Goal: Transaction & Acquisition: Purchase product/service

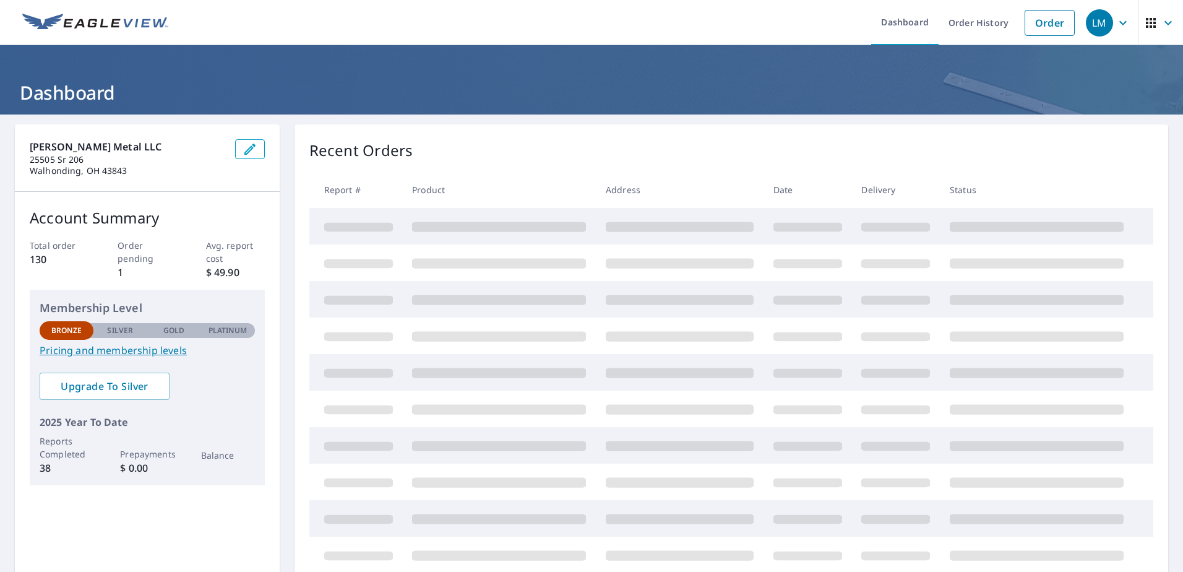
click at [1116, 25] on icon "button" at bounding box center [1123, 22] width 15 height 15
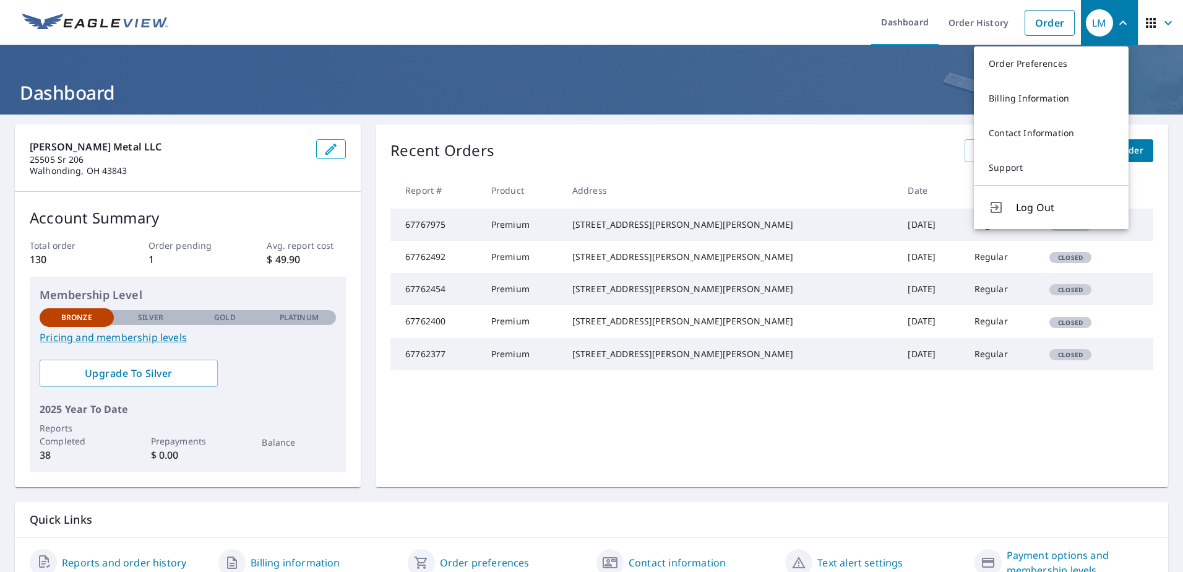
drag, startPoint x: 786, startPoint y: 29, endPoint x: 796, endPoint y: 29, distance: 9.9
click at [786, 29] on ul "Dashboard Order History Order" at bounding box center [628, 22] width 905 height 45
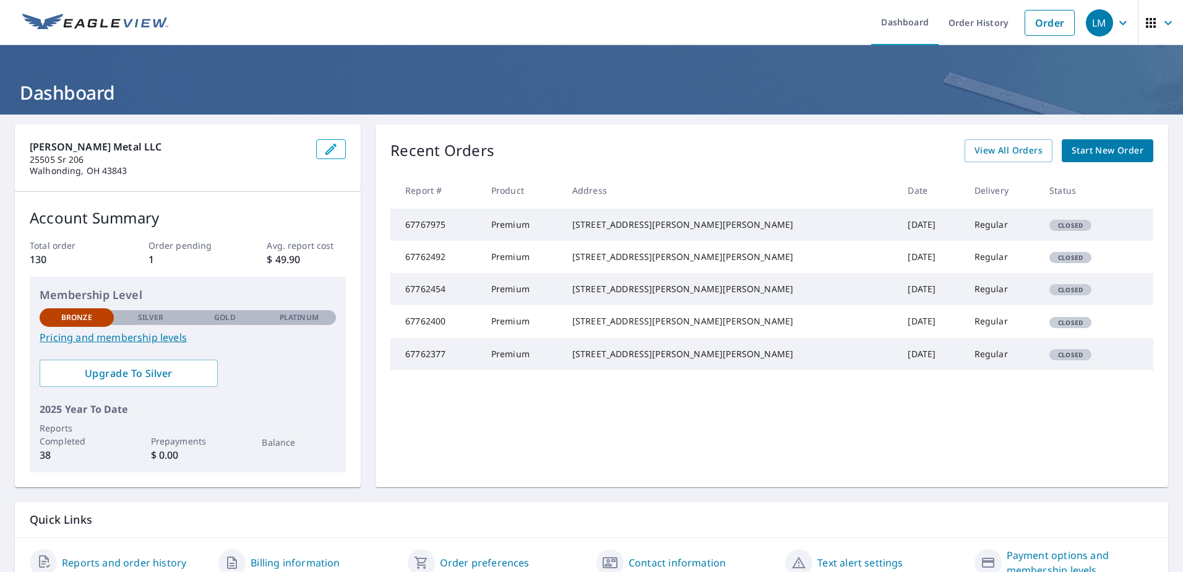
click at [1116, 20] on icon "button" at bounding box center [1123, 22] width 15 height 15
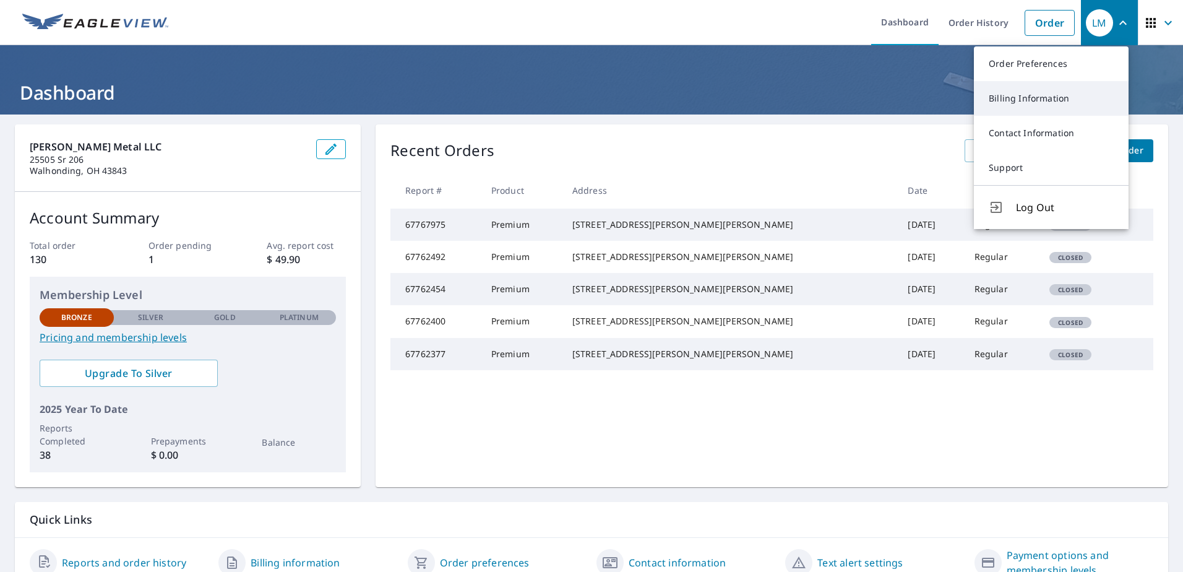
click at [1040, 100] on link "Billing Information" at bounding box center [1051, 98] width 155 height 35
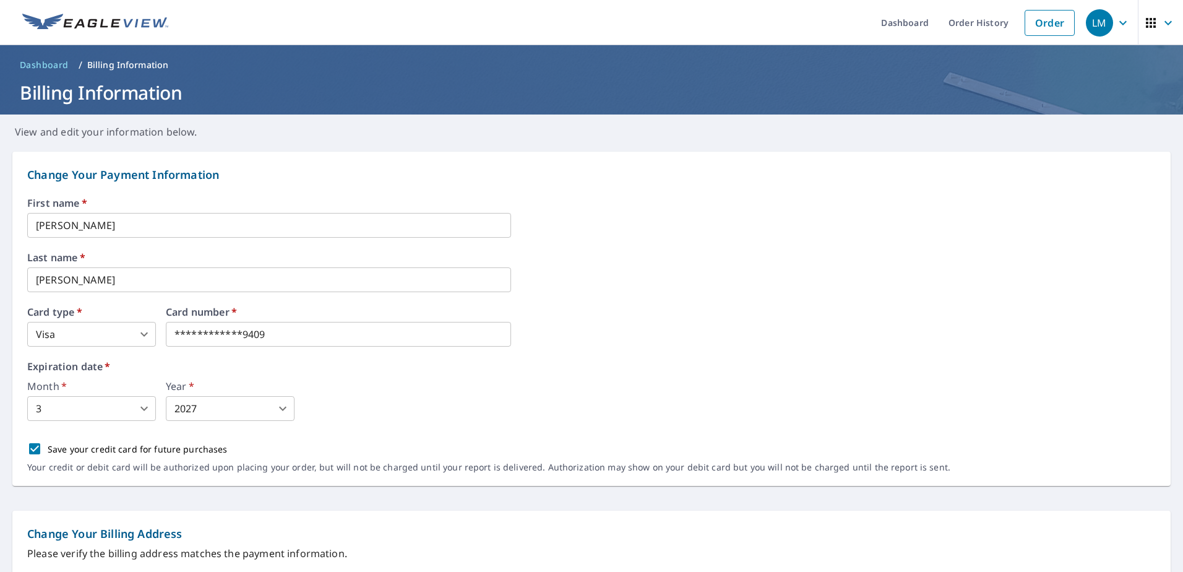
click at [703, 119] on p "View and edit your information below." at bounding box center [591, 126] width 1183 height 25
click at [1120, 23] on icon "button" at bounding box center [1123, 22] width 7 height 4
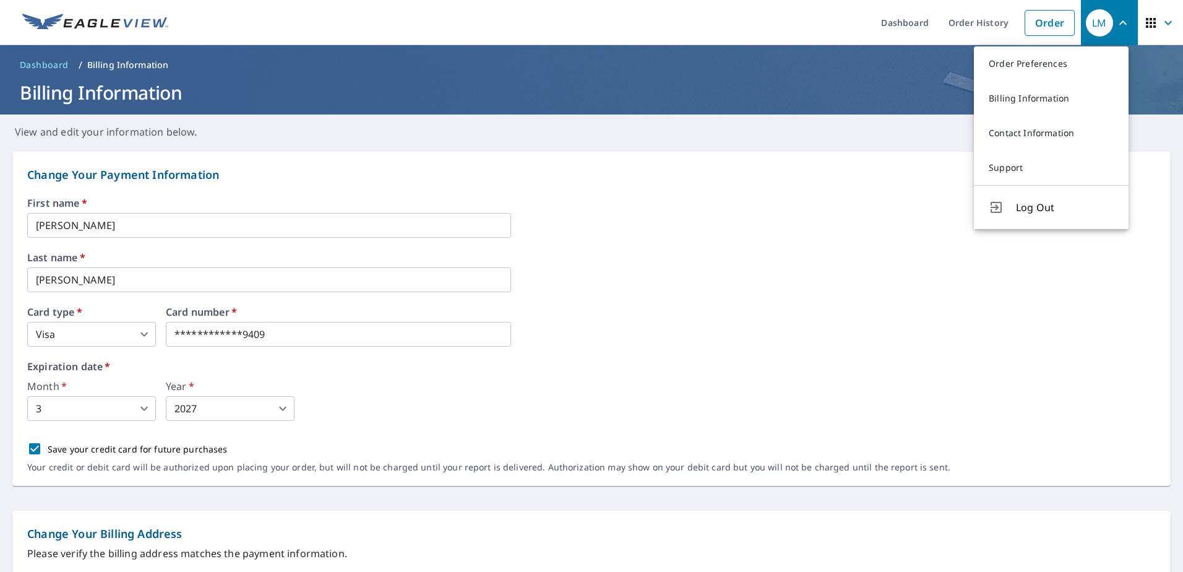
click at [867, 181] on p "Change Your Payment Information" at bounding box center [591, 174] width 1129 height 17
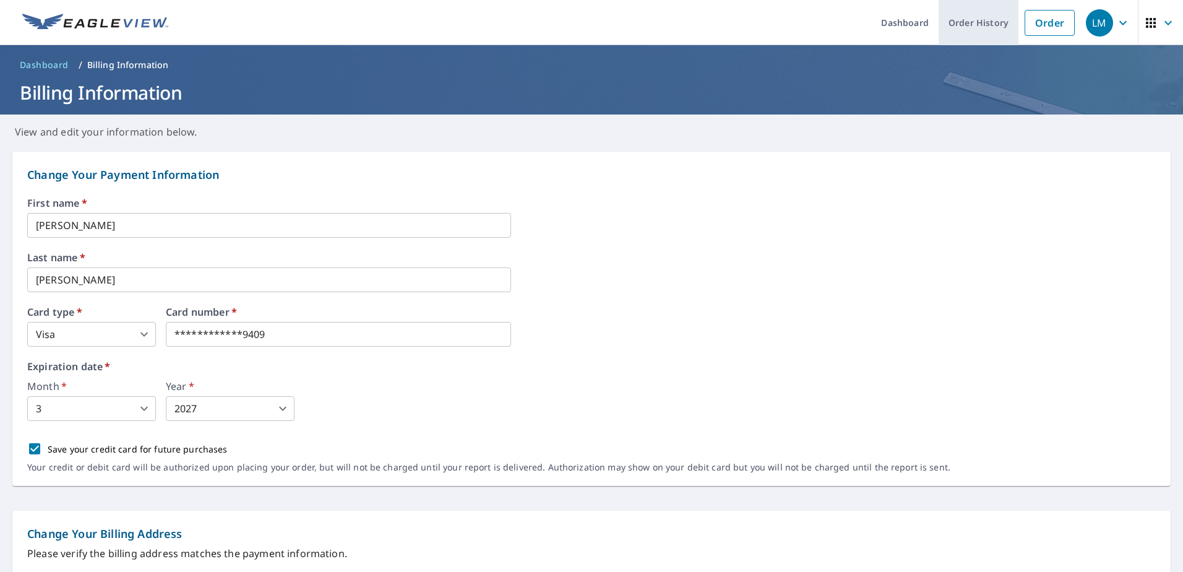
click at [971, 24] on link "Order History" at bounding box center [979, 22] width 80 height 45
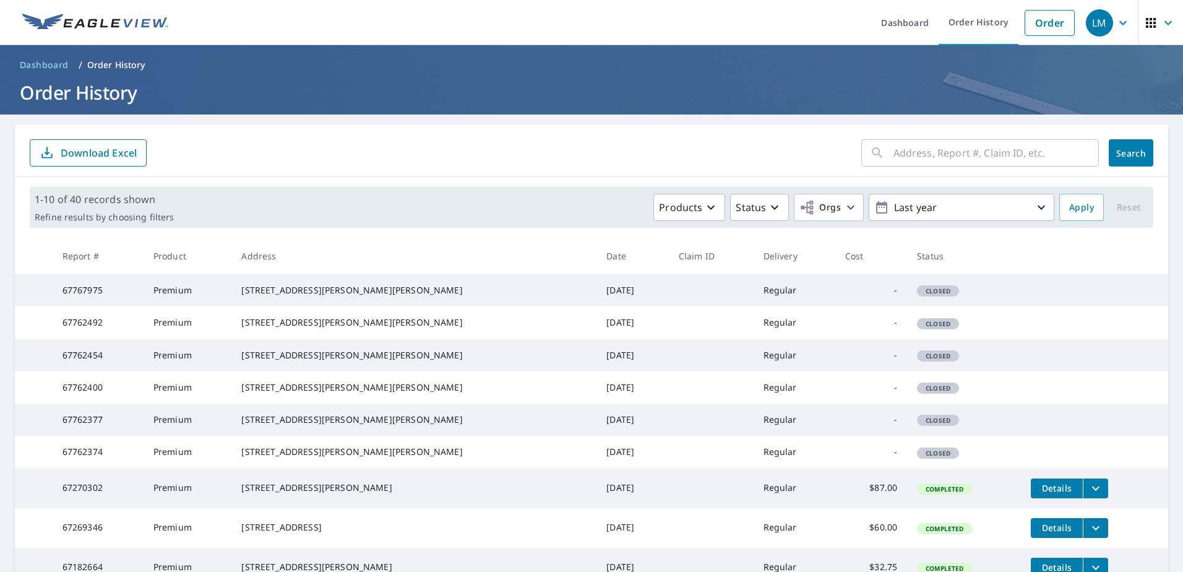
click at [1116, 30] on span "LM" at bounding box center [1109, 23] width 47 height 30
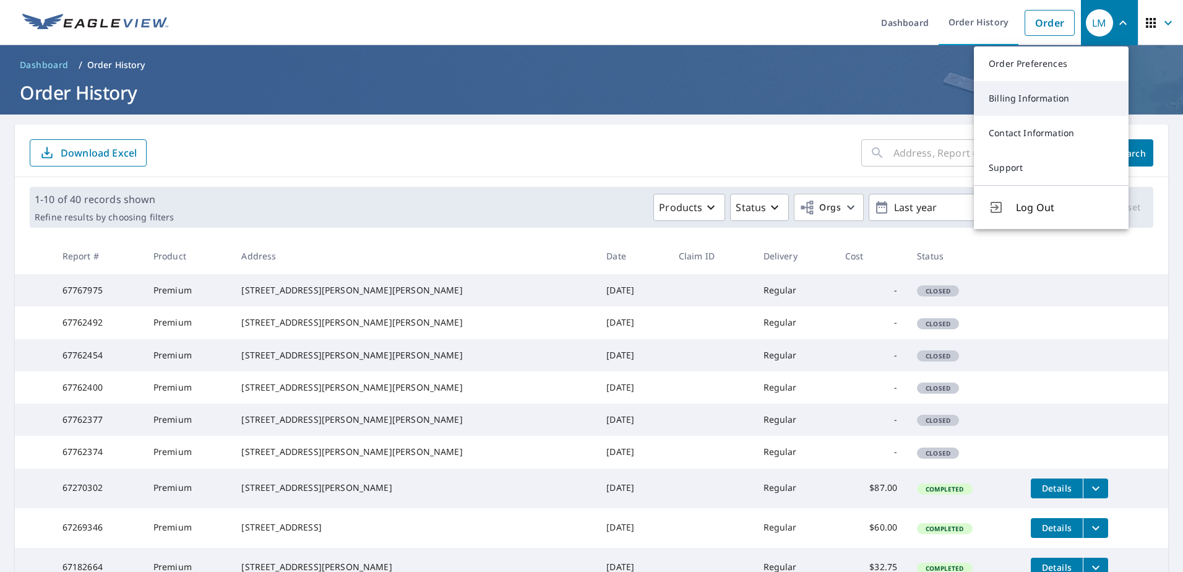
click at [1021, 106] on link "Billing Information" at bounding box center [1051, 98] width 155 height 35
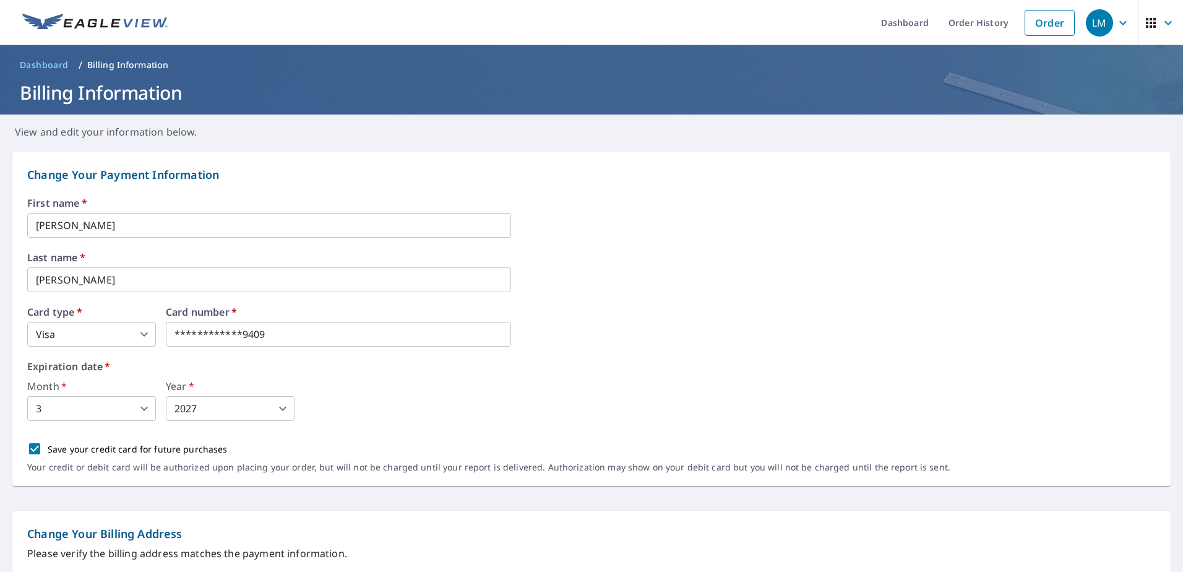
click at [390, 399] on div "Month   * 3 3 ​ Year   * 2027 2027 ​" at bounding box center [591, 401] width 1129 height 40
click at [1118, 26] on icon "button" at bounding box center [1123, 22] width 15 height 15
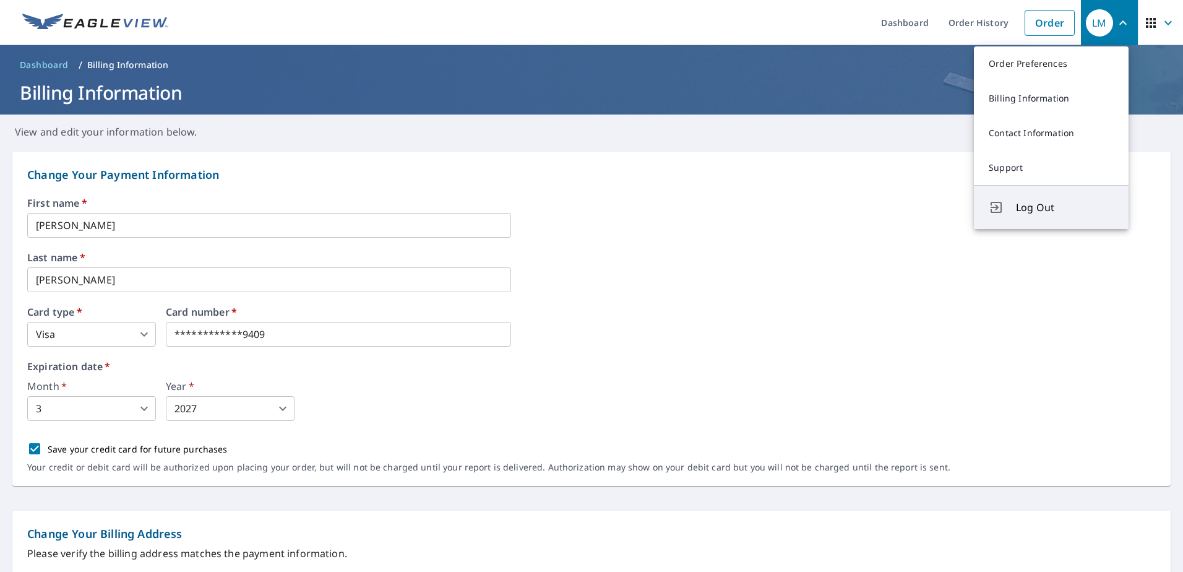
click at [1019, 208] on span "Log Out" at bounding box center [1065, 207] width 98 height 15
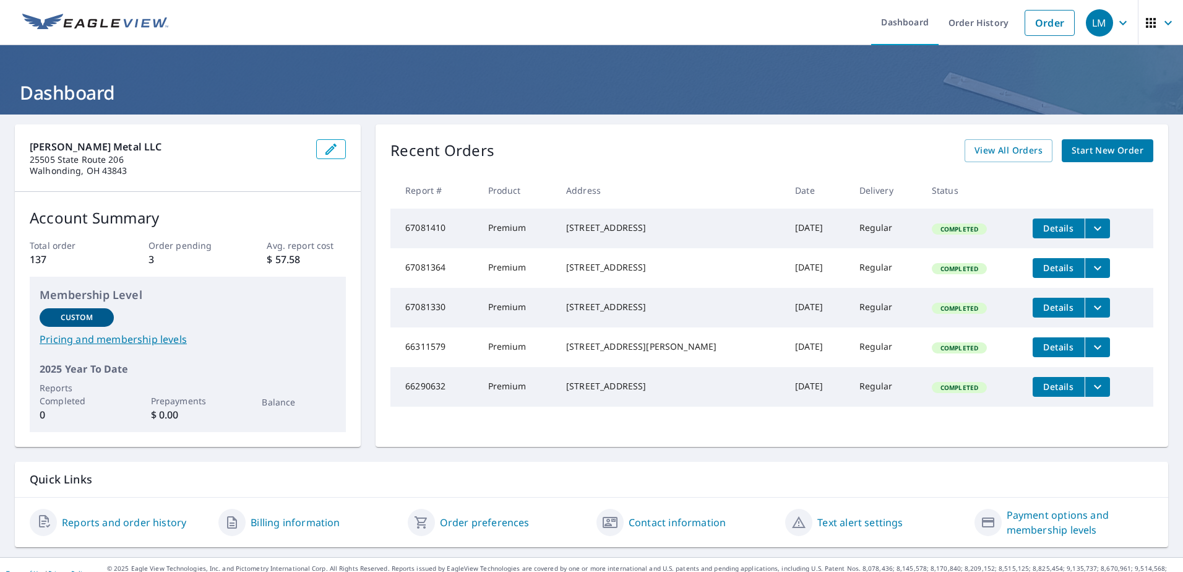
click at [1120, 24] on icon "button" at bounding box center [1123, 22] width 7 height 4
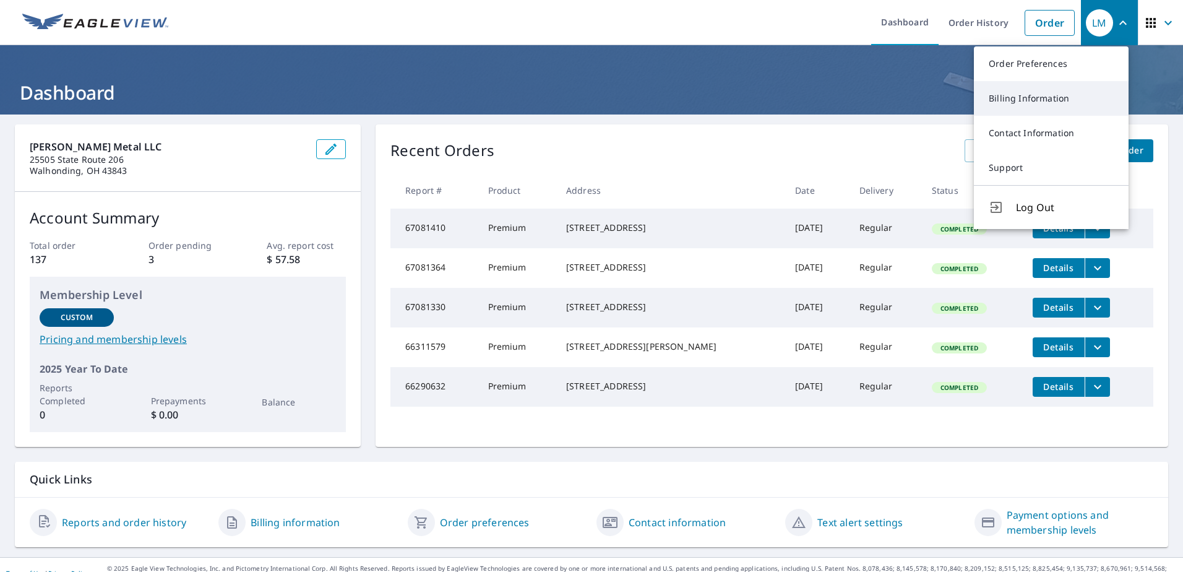
click at [1018, 104] on link "Billing Information" at bounding box center [1051, 98] width 155 height 35
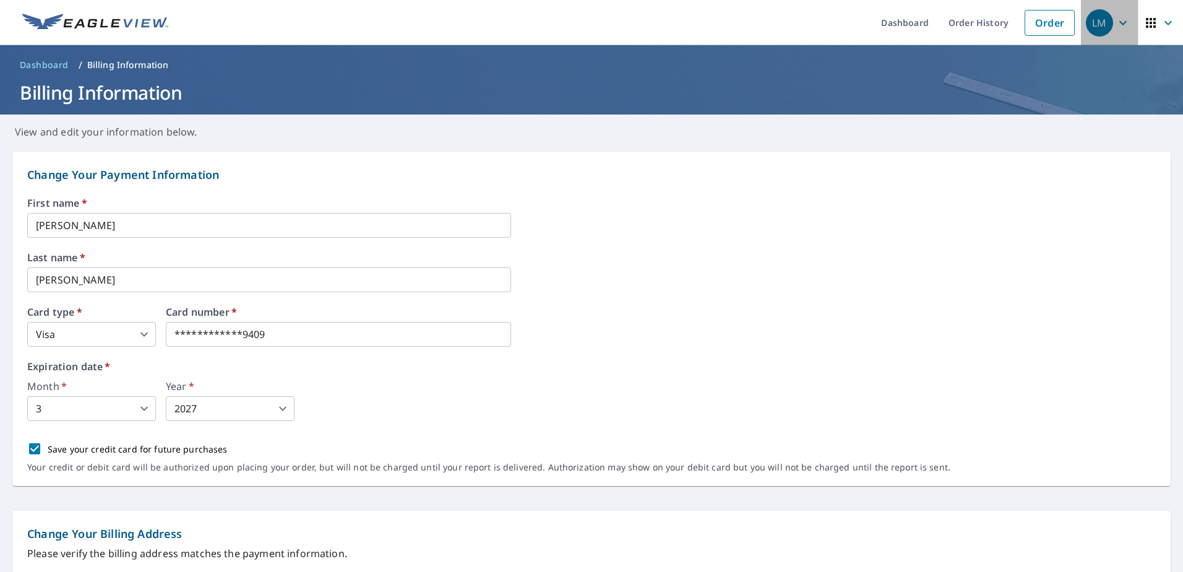
click at [1120, 21] on icon "button" at bounding box center [1123, 22] width 7 height 4
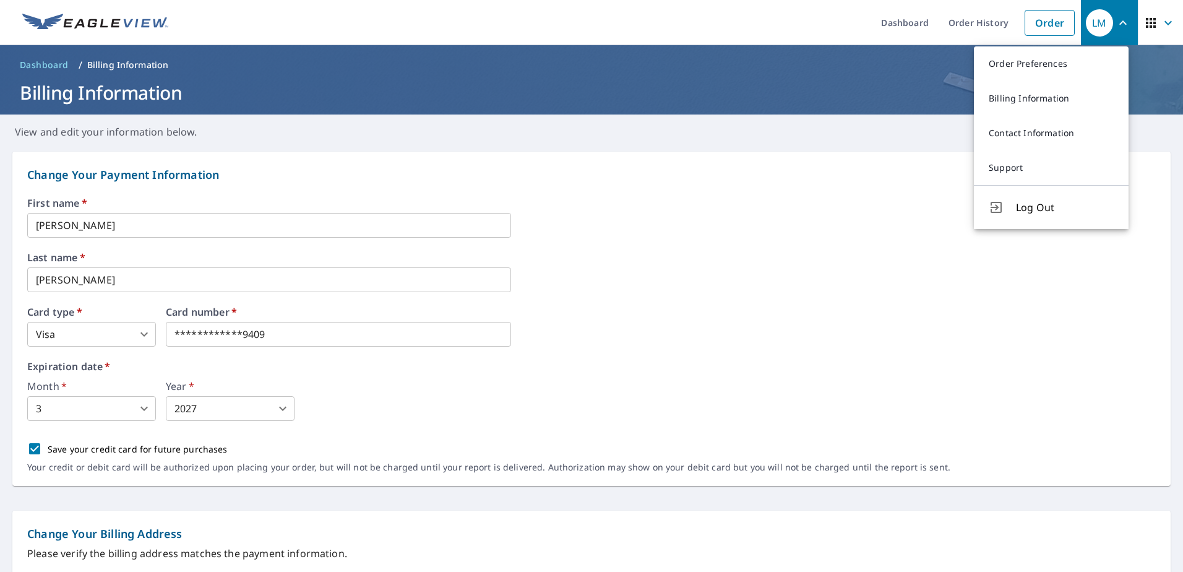
click at [766, 29] on ul "Dashboard Order History Order" at bounding box center [628, 22] width 905 height 45
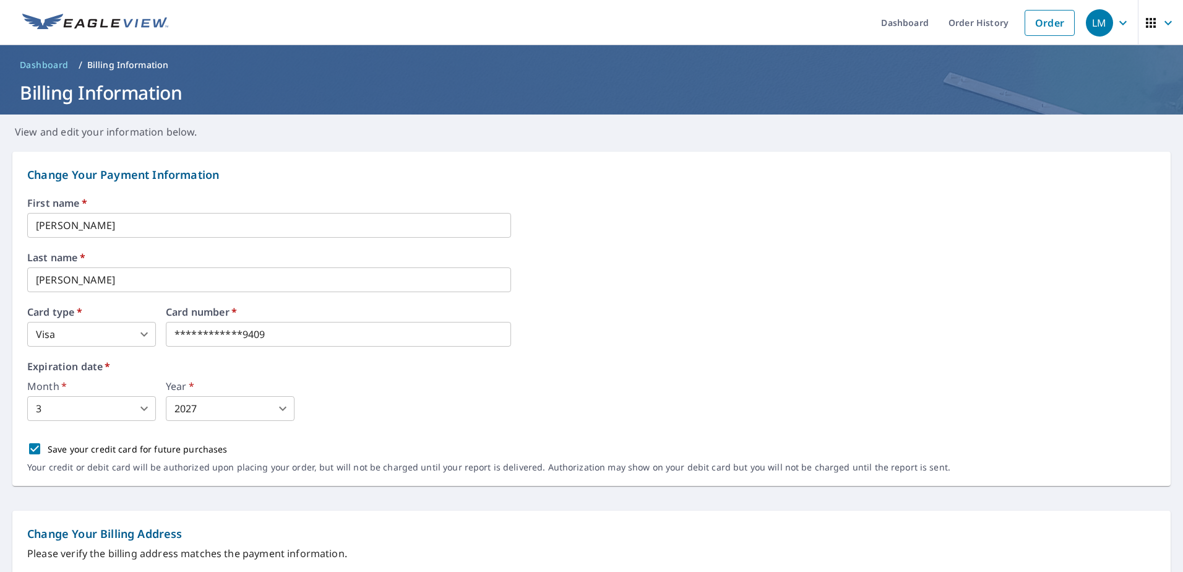
click at [1116, 25] on icon "button" at bounding box center [1123, 22] width 15 height 15
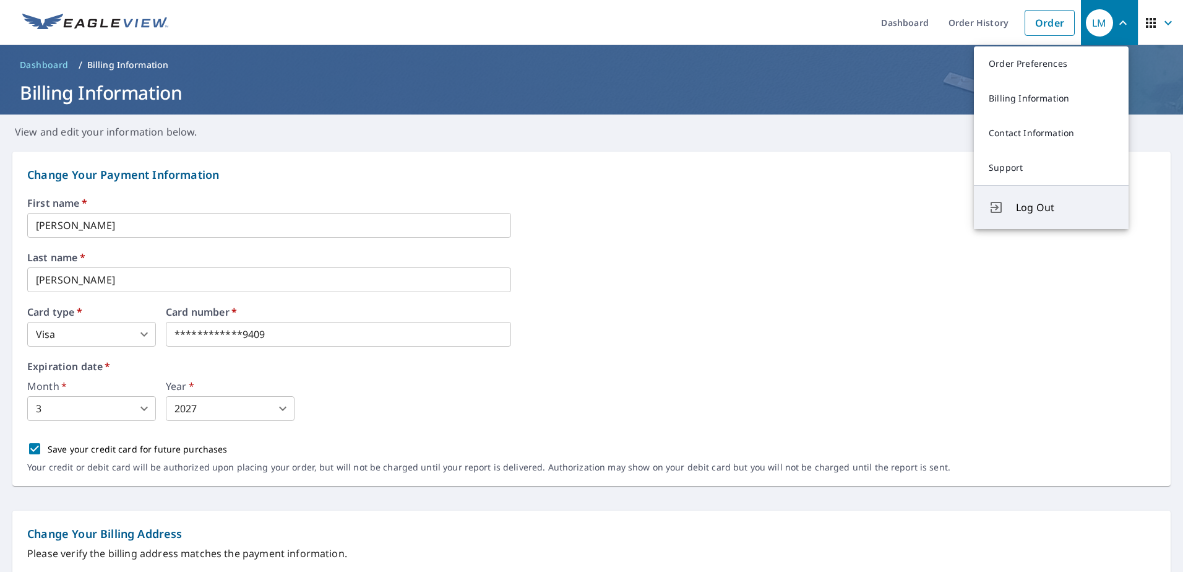
click at [1039, 215] on span "Log Out" at bounding box center [1065, 207] width 98 height 15
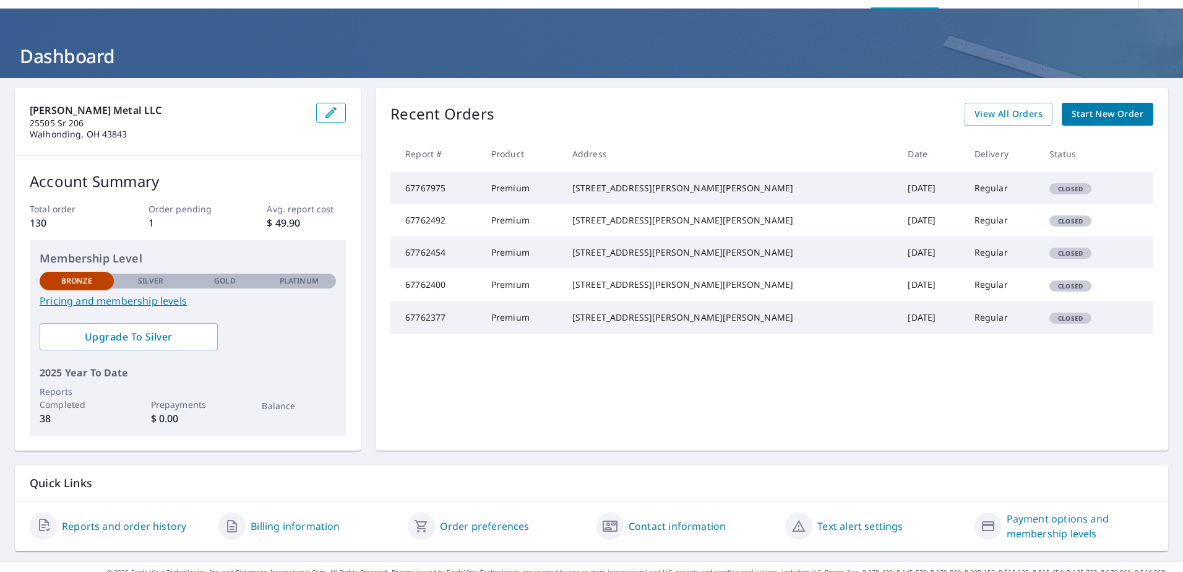
scroll to position [57, 0]
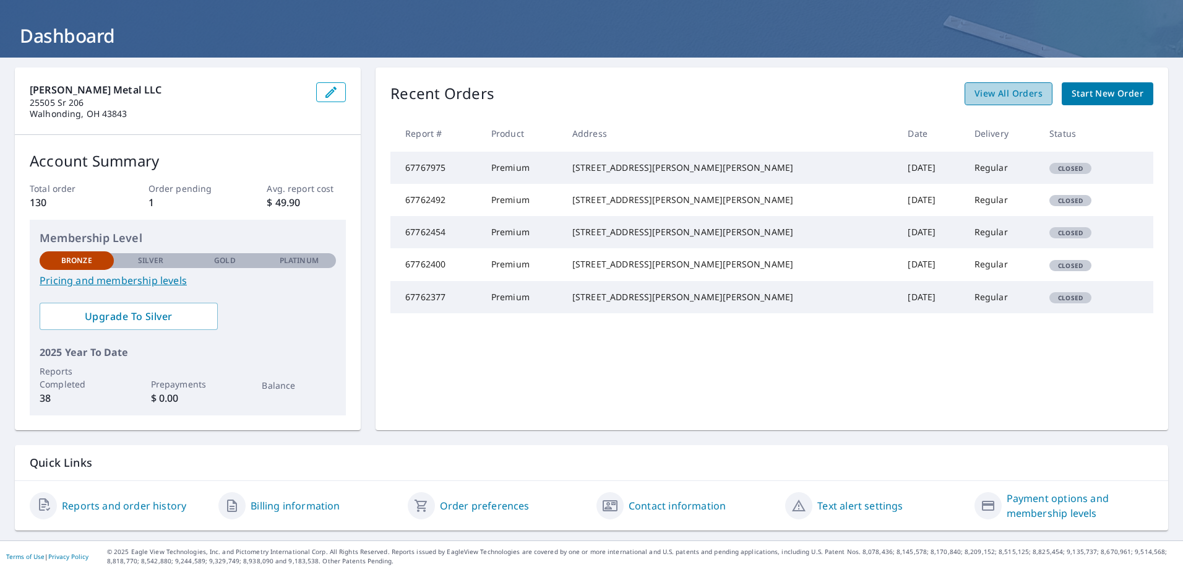
click at [1004, 97] on span "View All Orders" at bounding box center [1009, 93] width 68 height 15
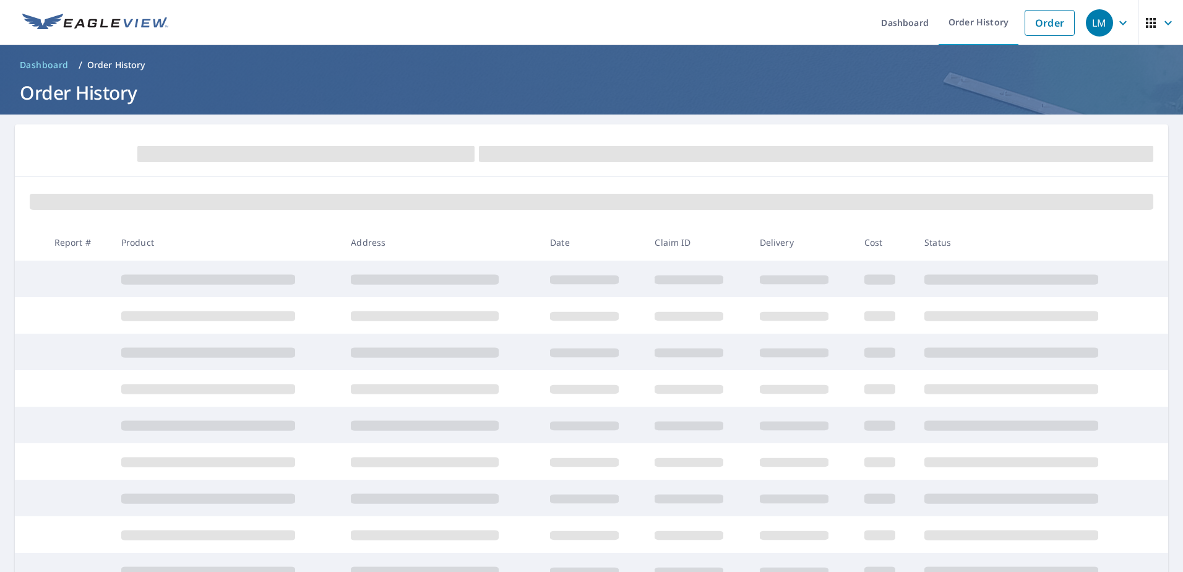
scroll to position [62, 0]
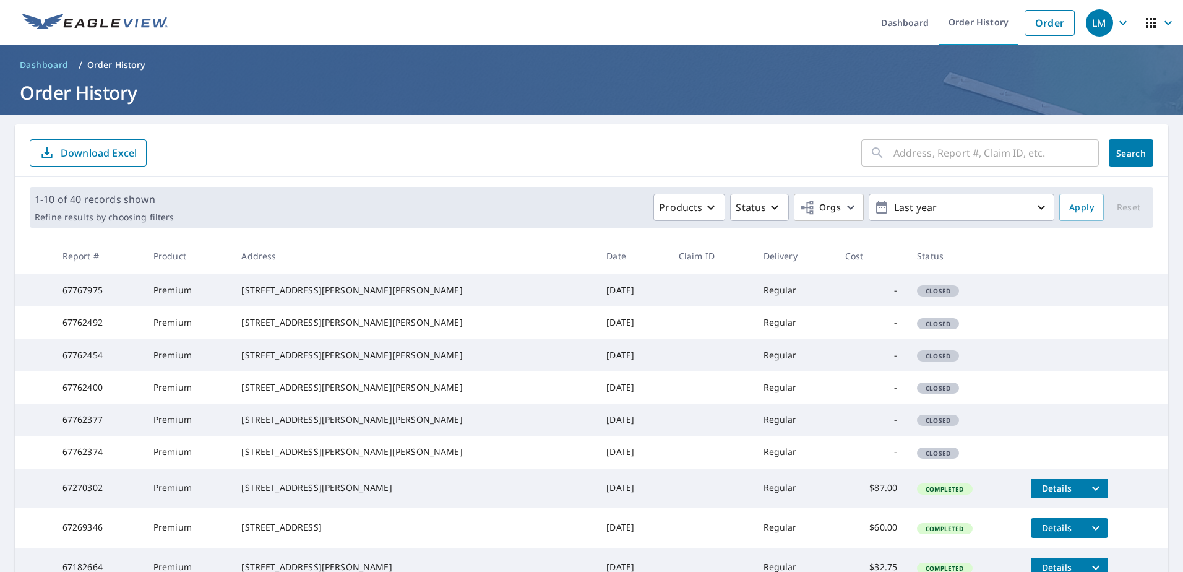
click at [524, 142] on form "​ Search Download Excel" at bounding box center [592, 152] width 1124 height 27
click at [1120, 23] on icon "button" at bounding box center [1123, 22] width 7 height 4
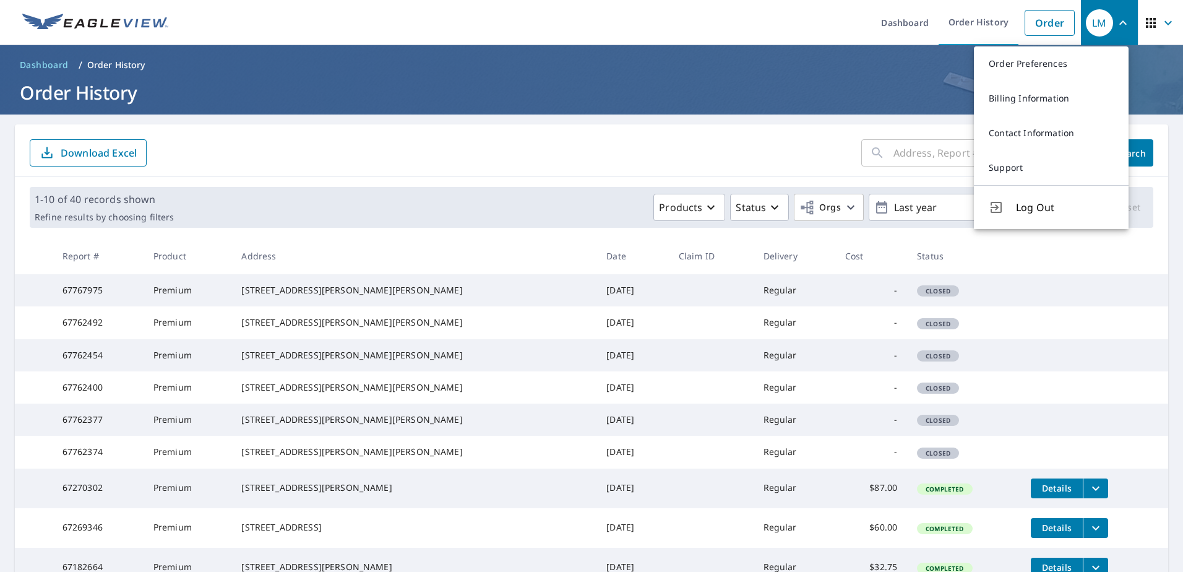
click at [581, 145] on form "​ Search Download Excel" at bounding box center [592, 152] width 1124 height 27
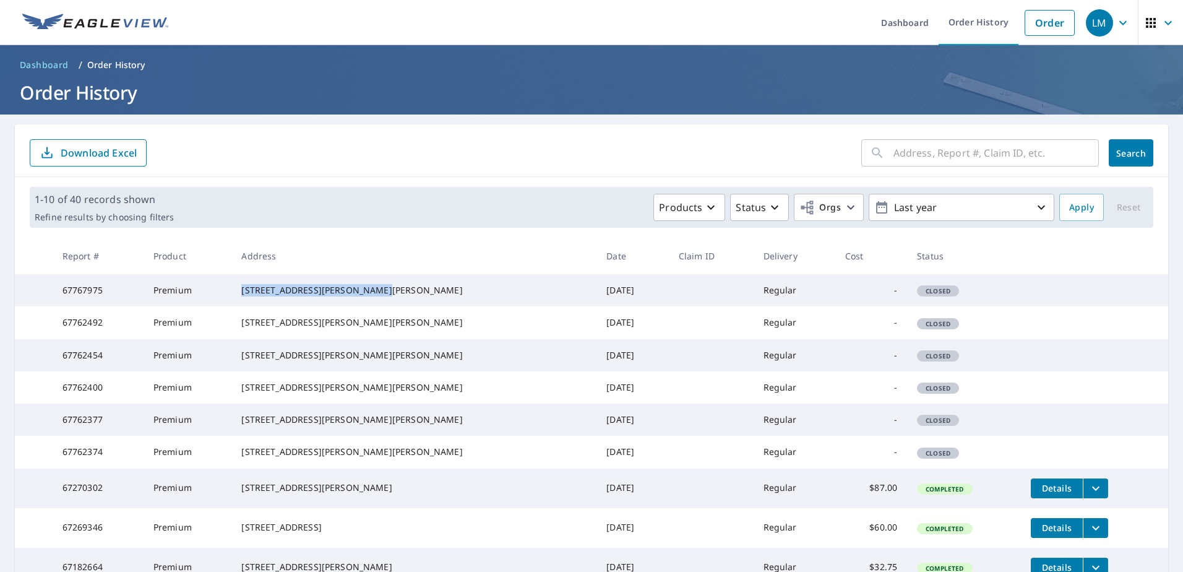
drag, startPoint x: 262, startPoint y: 288, endPoint x: 348, endPoint y: 306, distance: 87.3
click at [348, 306] on td "[STREET_ADDRESS][PERSON_NAME][PERSON_NAME]" at bounding box center [413, 290] width 365 height 32
copy div "[STREET_ADDRESS][PERSON_NAME][PERSON_NAME]"
click at [1116, 21] on icon "button" at bounding box center [1123, 22] width 15 height 15
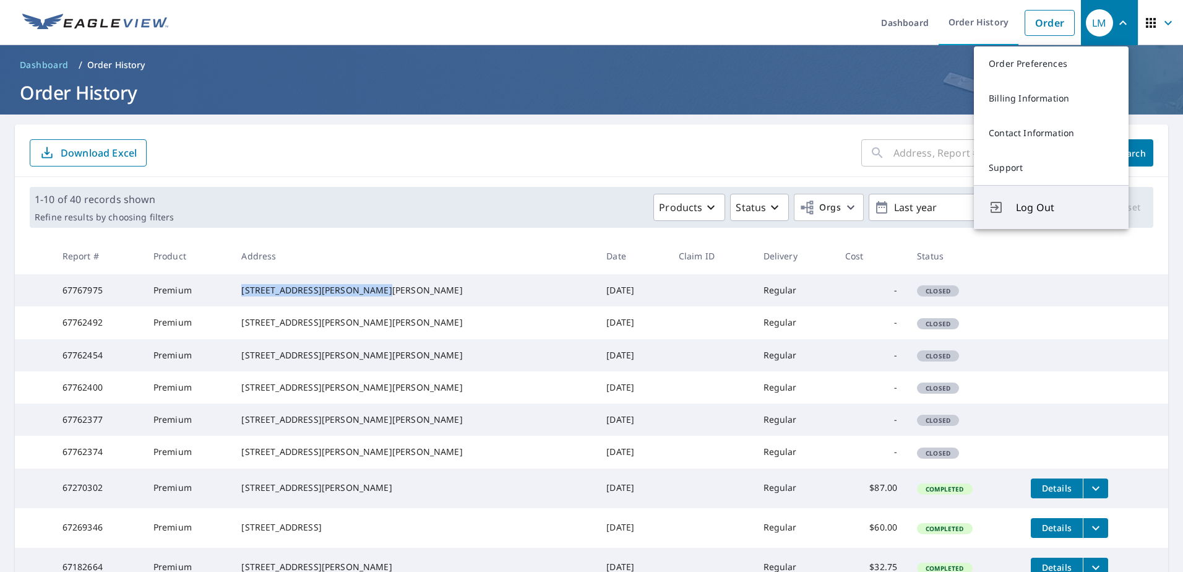
click at [1034, 212] on span "Log Out" at bounding box center [1065, 207] width 98 height 15
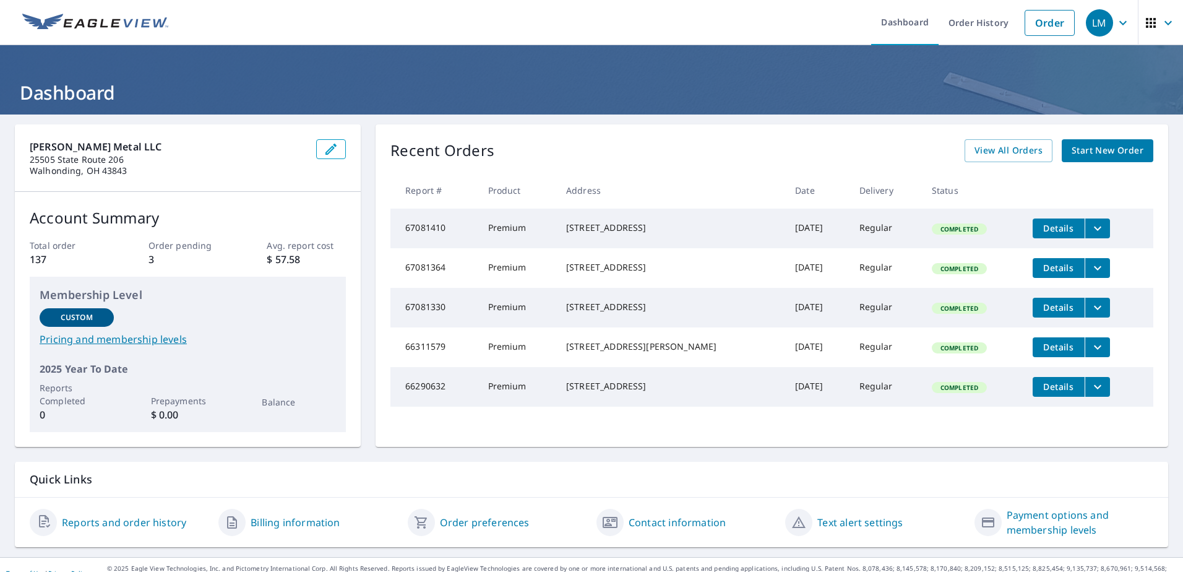
click at [1109, 142] on link "Start New Order" at bounding box center [1108, 150] width 92 height 23
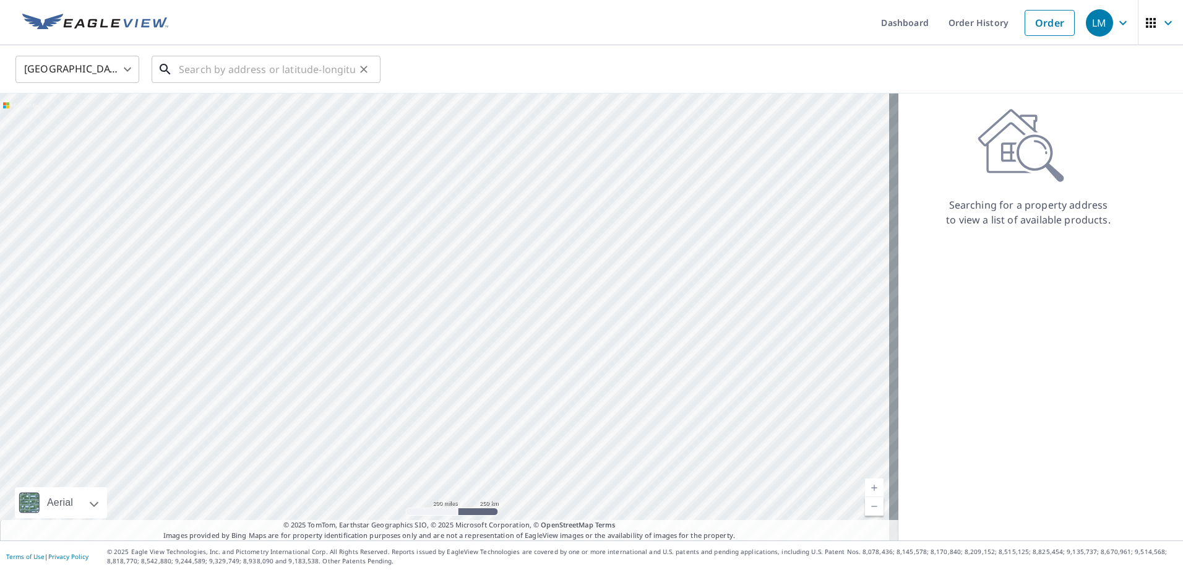
click at [218, 71] on input "text" at bounding box center [267, 69] width 176 height 35
paste input "623 Berry Rd Howard, OH 43028"
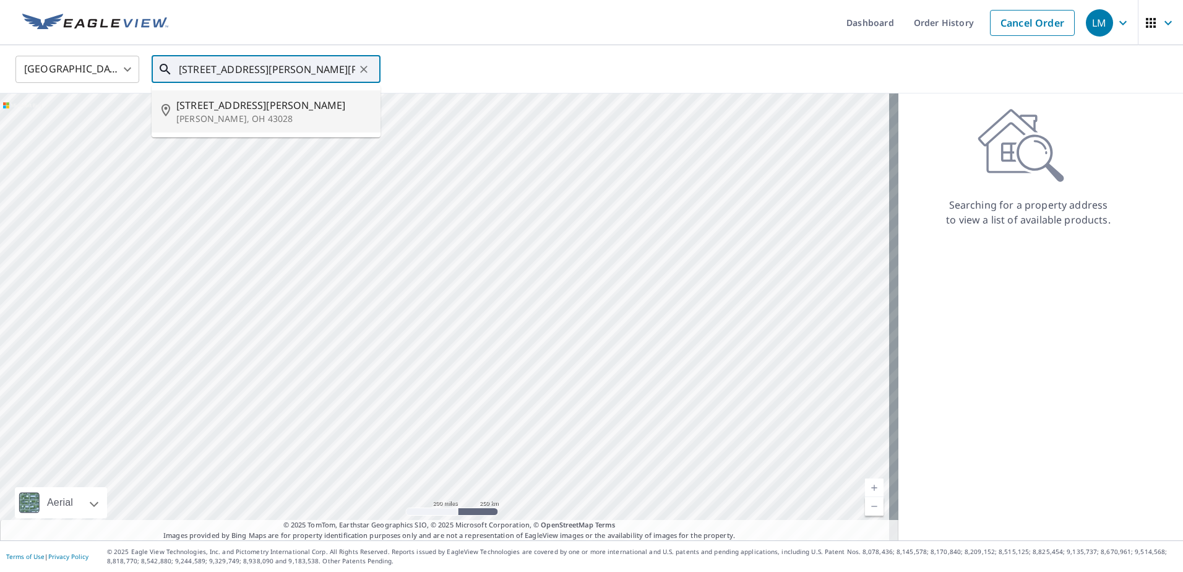
click at [238, 113] on p "Howard, OH 43028" at bounding box center [273, 119] width 194 height 12
type input "623 Berry Rd Howard, OH 43028"
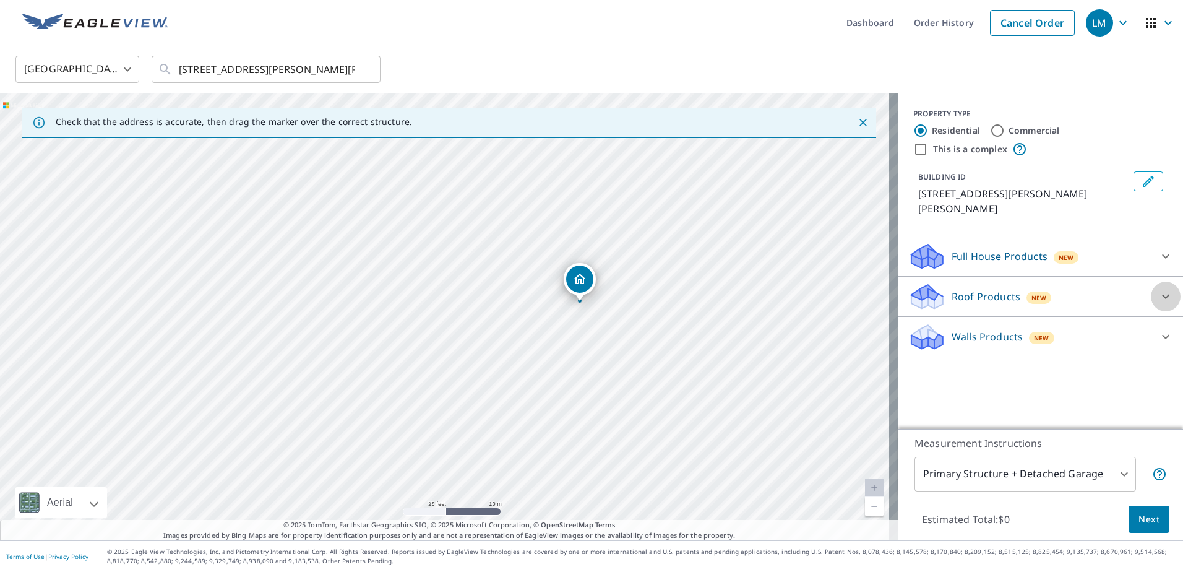
click at [1159, 289] on icon at bounding box center [1166, 296] width 15 height 15
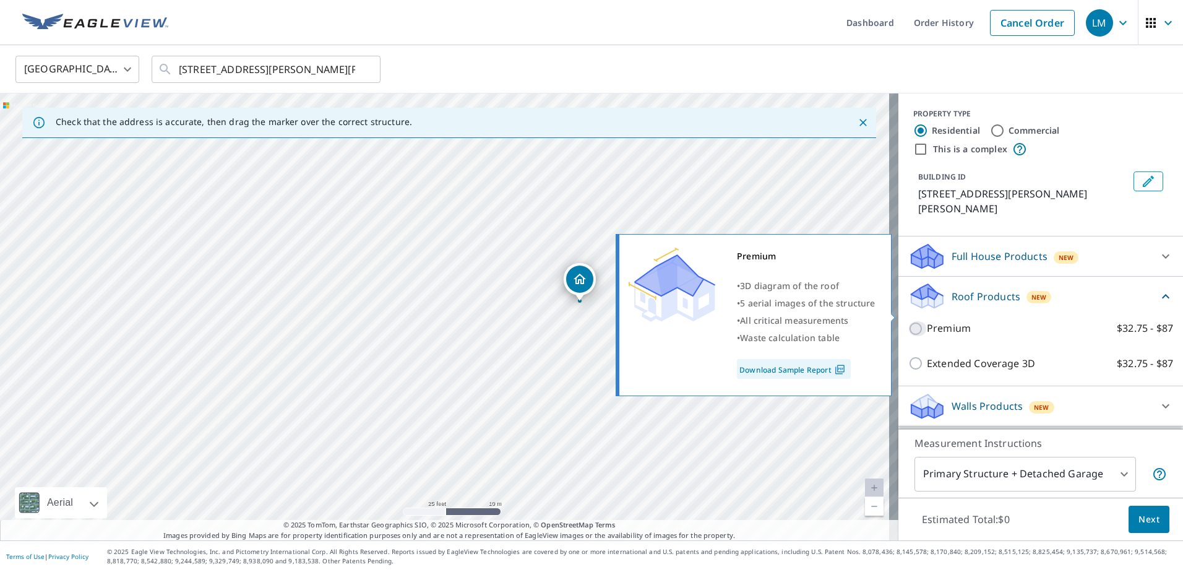
click at [909, 321] on input "Premium $32.75 - $87" at bounding box center [918, 328] width 19 height 15
checkbox input "true"
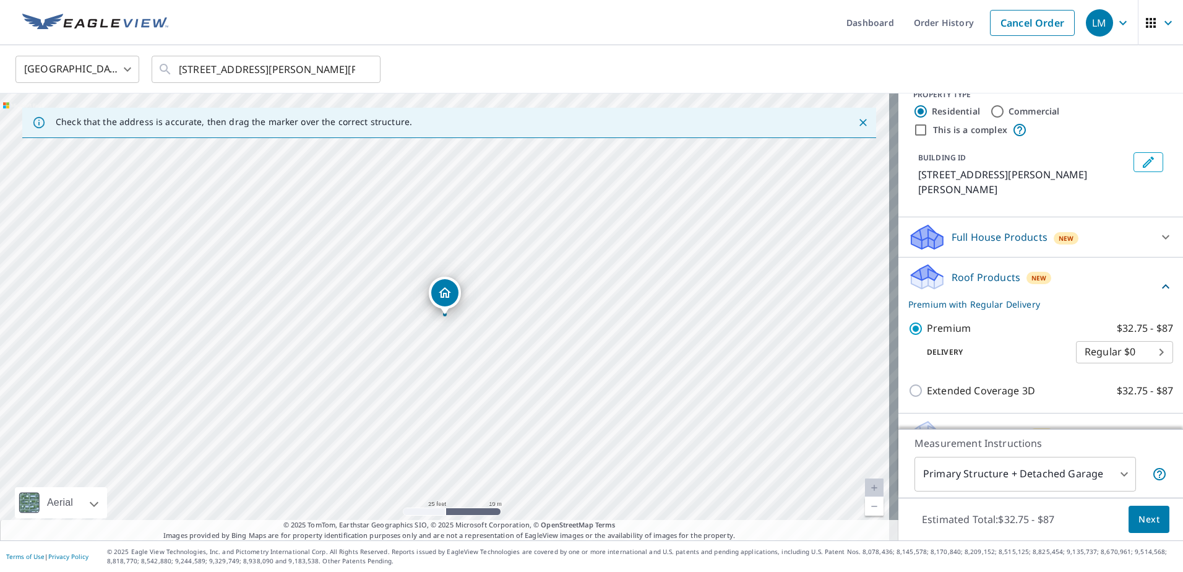
scroll to position [29, 0]
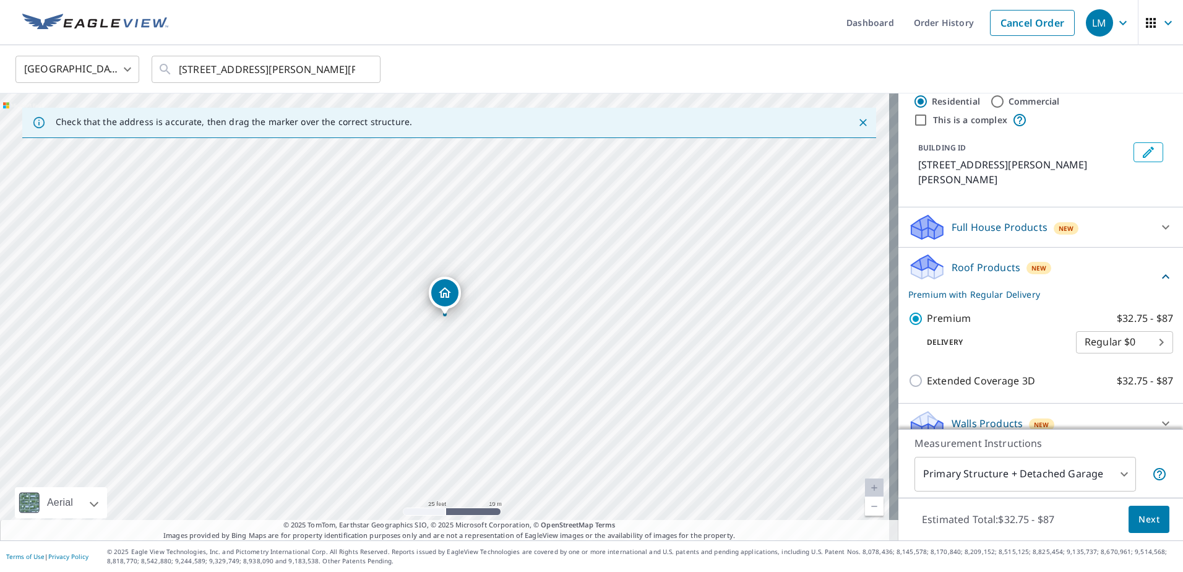
click at [1100, 472] on body "LM LM Dashboard Order History Cancel Order LM United States US ​ 623 Berry Rd H…" at bounding box center [591, 286] width 1183 height 572
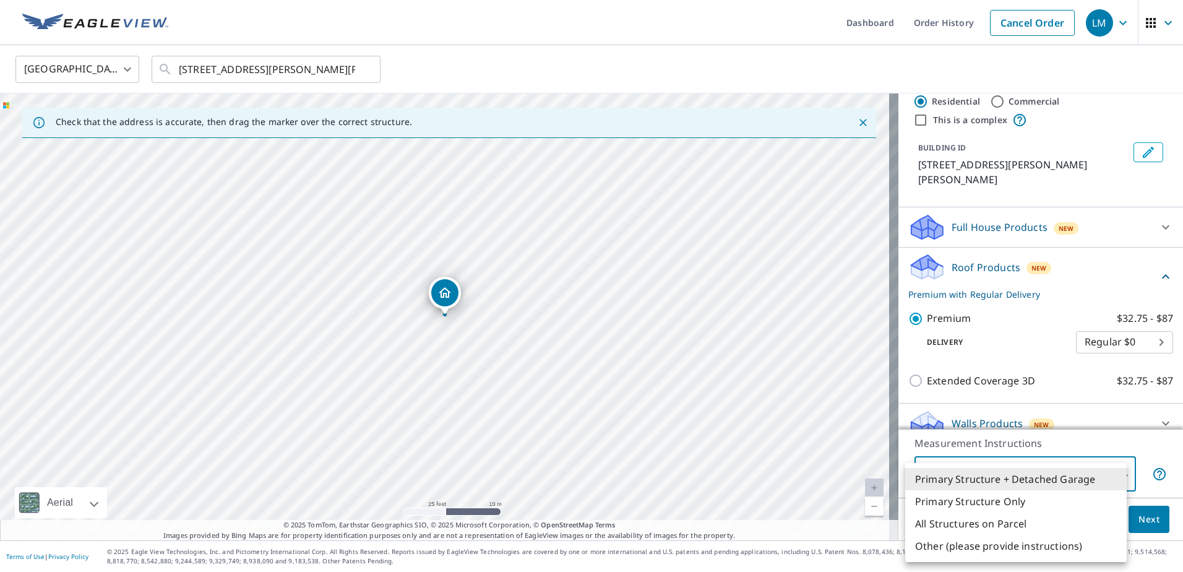
click at [1009, 505] on li "Primary Structure Only" at bounding box center [1016, 501] width 222 height 22
type input "2"
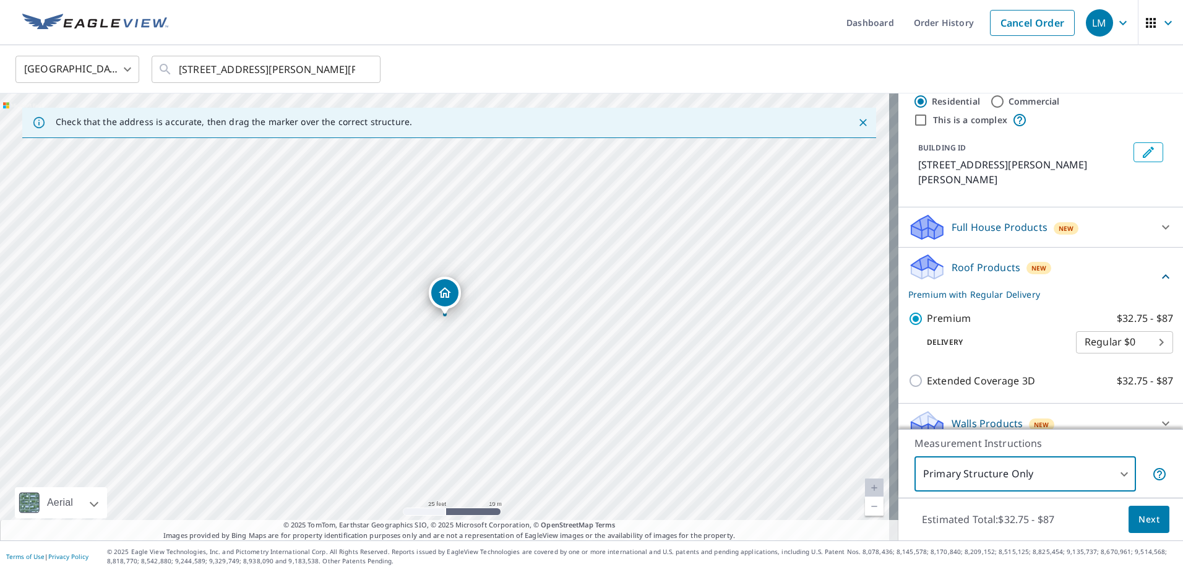
click at [1141, 518] on span "Next" at bounding box center [1149, 519] width 21 height 15
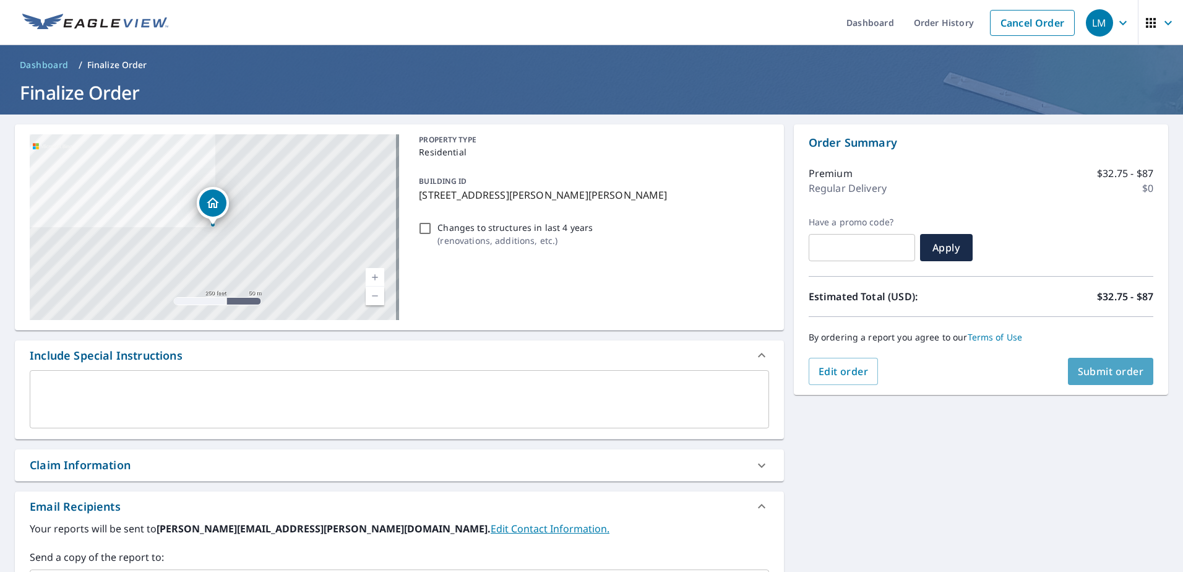
click at [1115, 378] on button "Submit order" at bounding box center [1111, 371] width 86 height 27
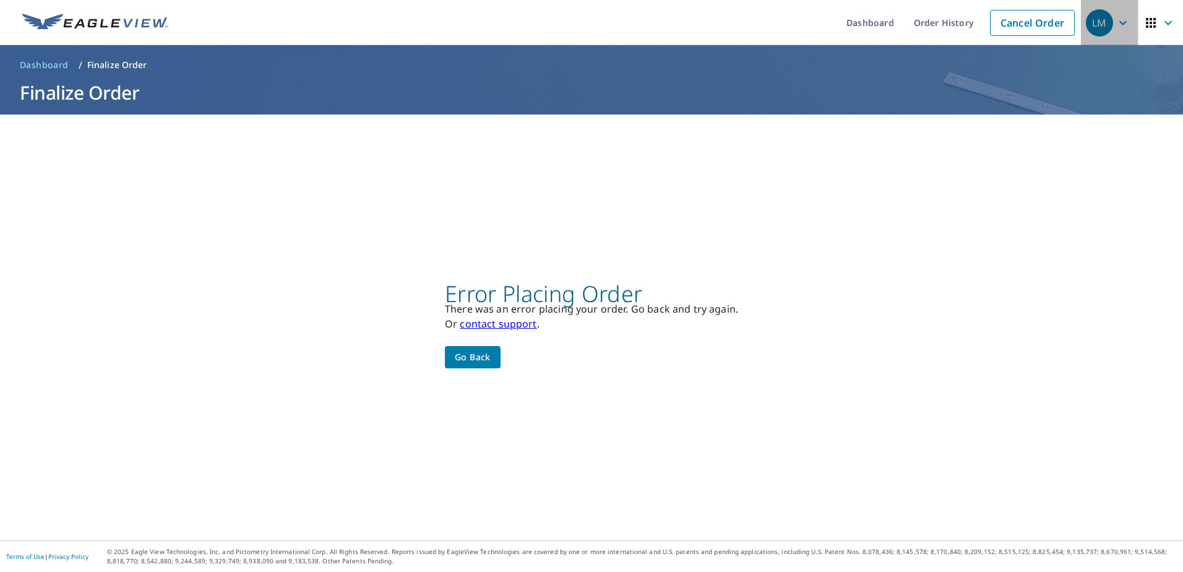
click at [1116, 26] on icon "button" at bounding box center [1123, 22] width 15 height 15
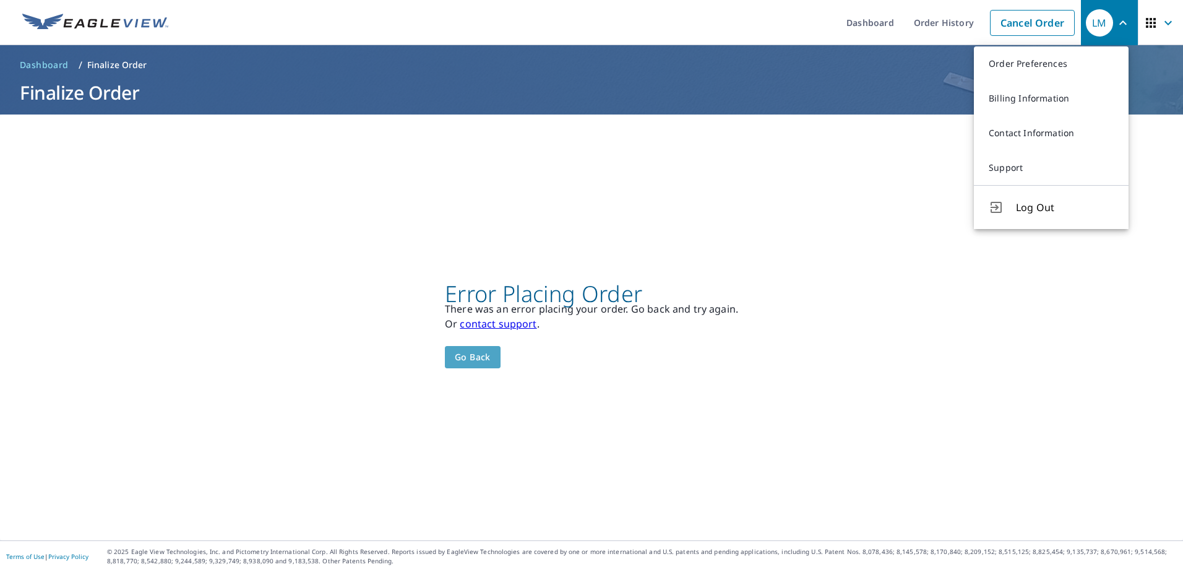
click at [484, 363] on span "Go back" at bounding box center [473, 357] width 36 height 15
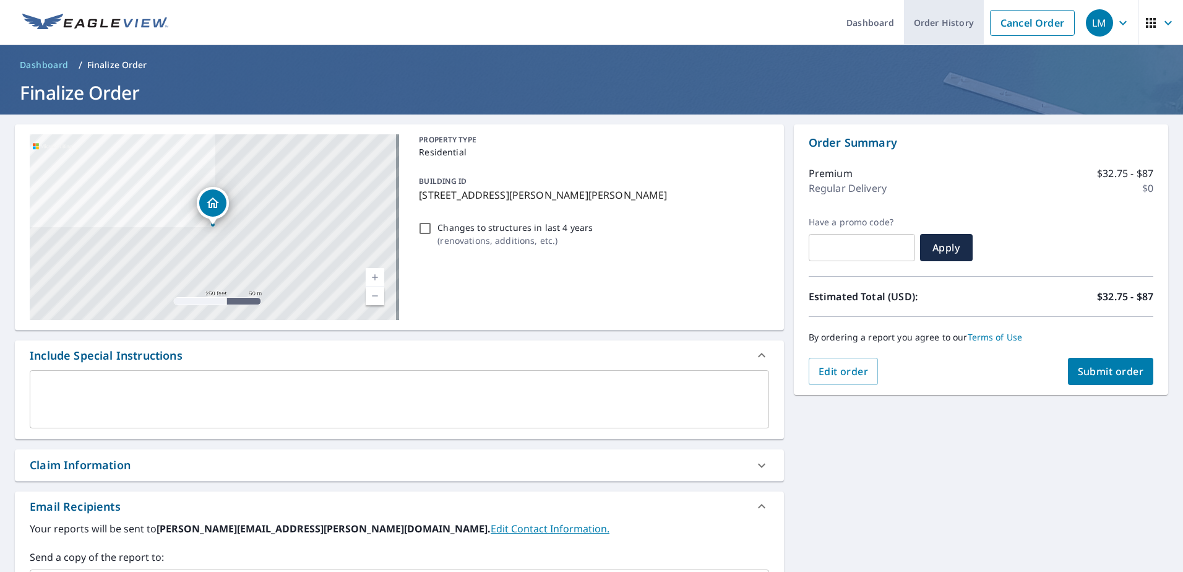
click at [939, 20] on link "Order History" at bounding box center [944, 22] width 80 height 45
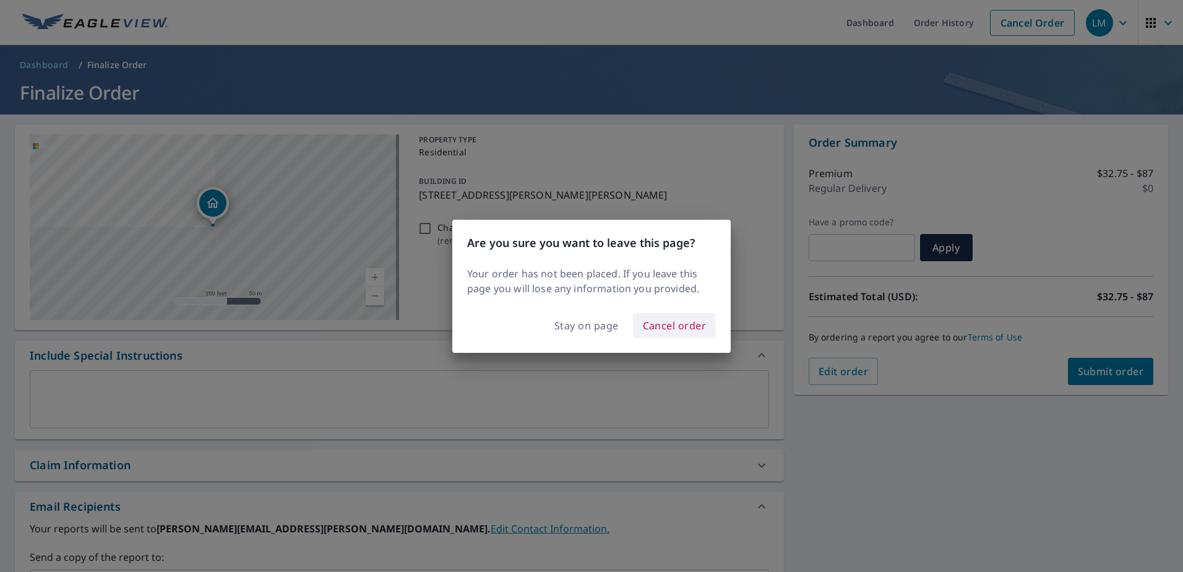
click at [679, 322] on span "Cancel order" at bounding box center [675, 325] width 64 height 17
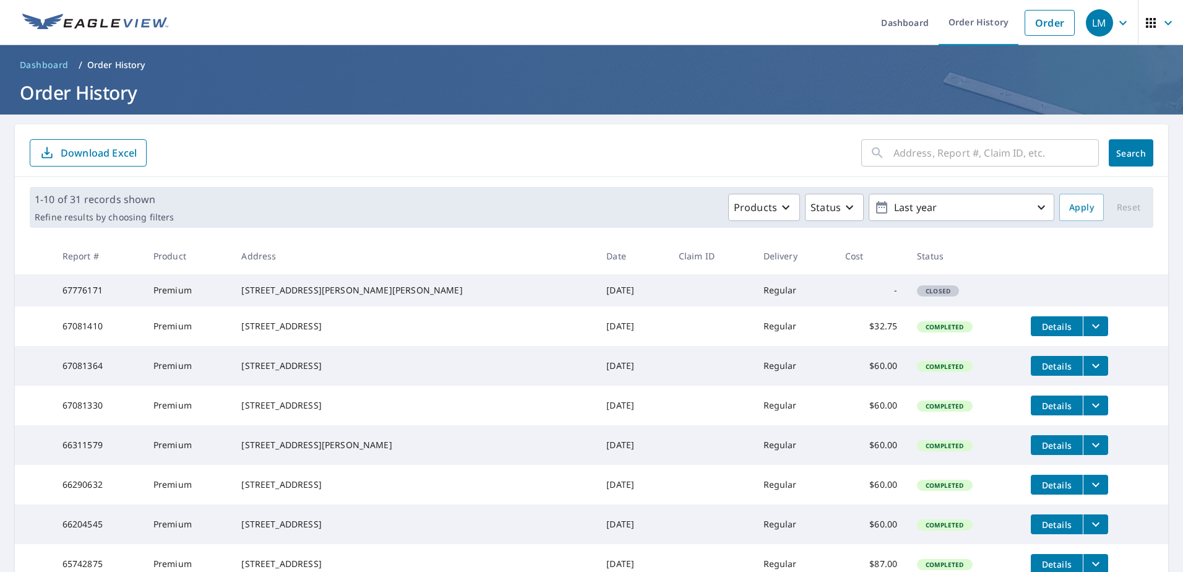
click at [1116, 29] on icon "button" at bounding box center [1123, 22] width 15 height 15
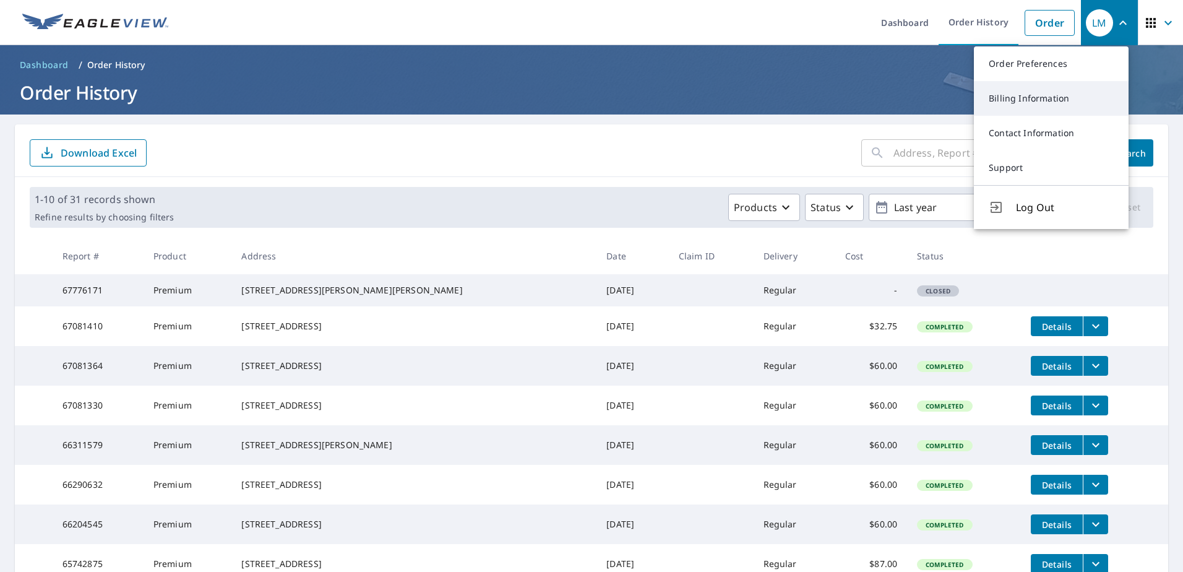
click at [1029, 97] on link "Billing Information" at bounding box center [1051, 98] width 155 height 35
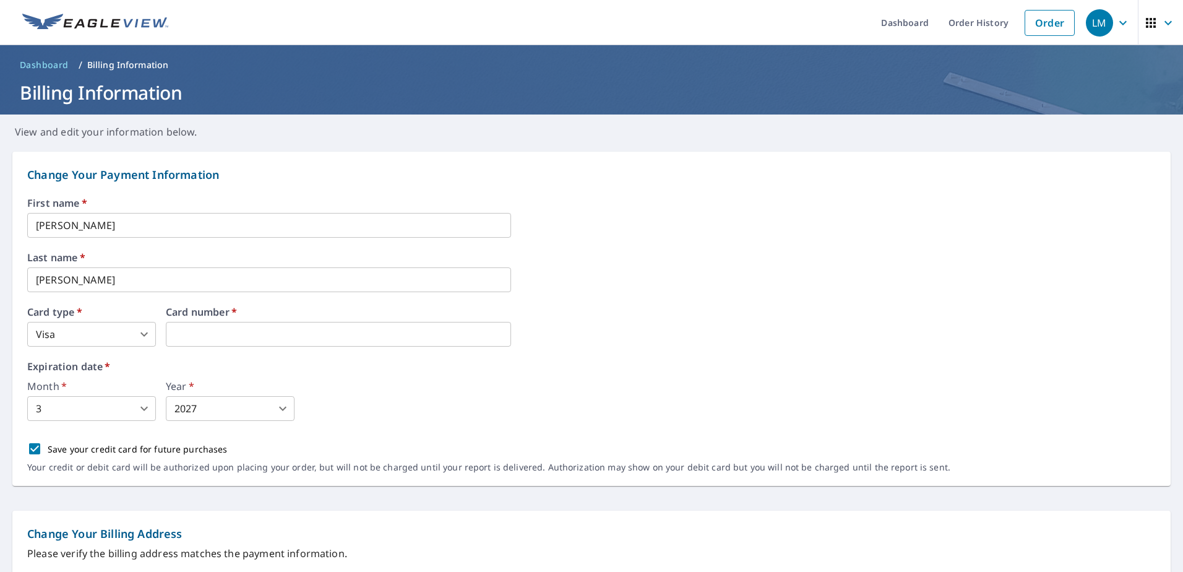
click at [368, 389] on div "Month   * 3 3 ​ Year   * 2027 2027 ​" at bounding box center [591, 401] width 1129 height 40
click at [365, 405] on div "Month   * 3 3 ​ Year   * 2027 2027 ​" at bounding box center [591, 401] width 1129 height 40
click at [103, 408] on body "LM LM Dashboard Order History Order LM Dashboard / Billing Information Billing …" at bounding box center [591, 286] width 1183 height 572
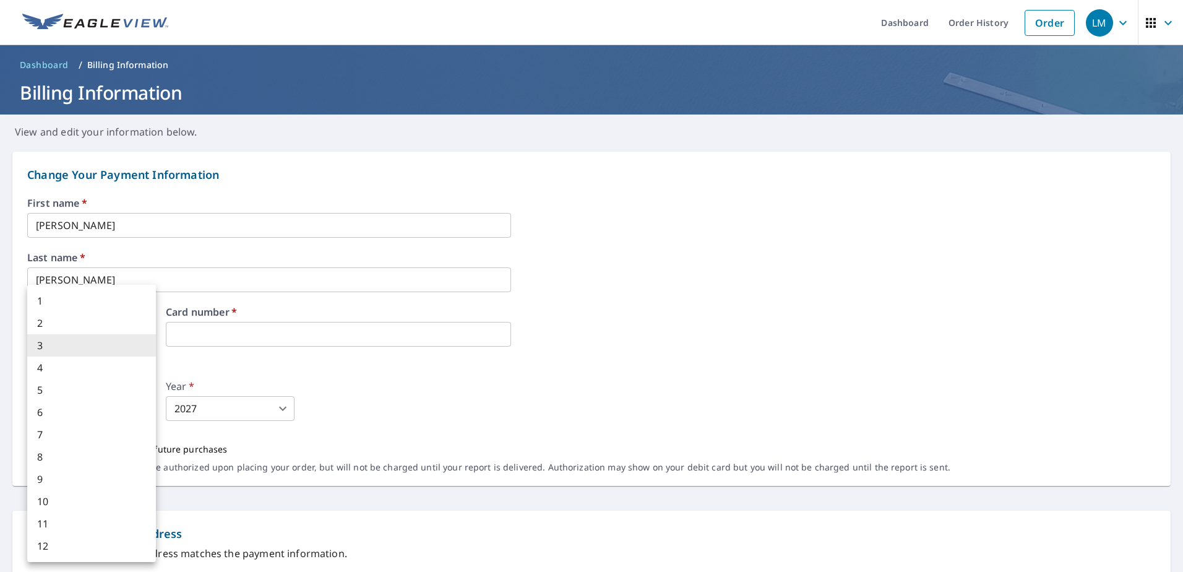
click at [83, 342] on li "3" at bounding box center [91, 345] width 129 height 22
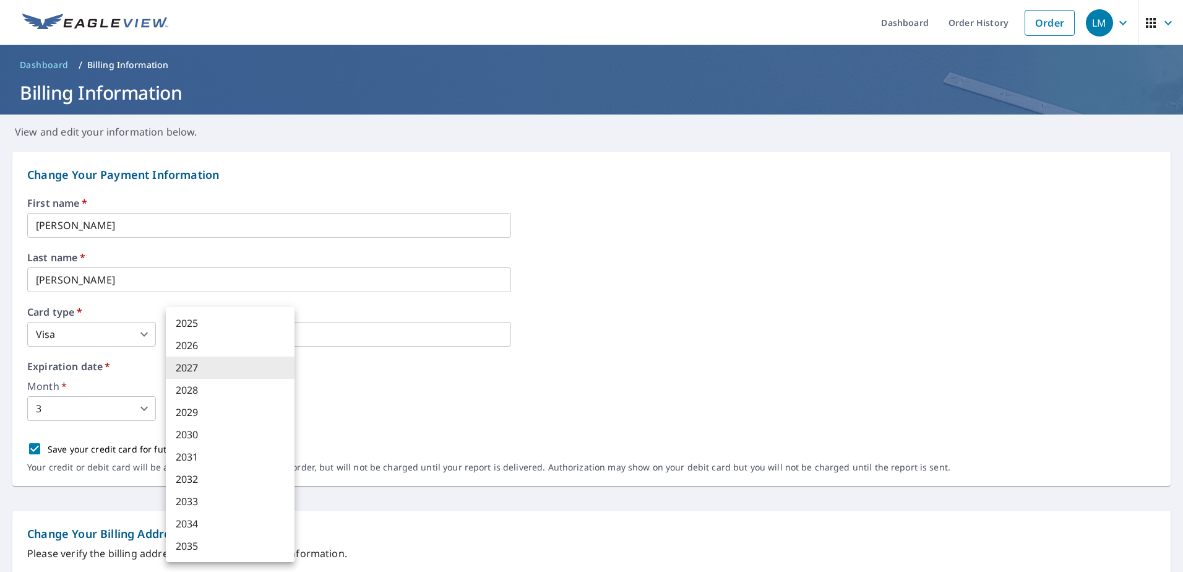
click at [228, 418] on body "LM LM Dashboard Order History Order LM Dashboard / Billing Information Billing …" at bounding box center [591, 286] width 1183 height 572
click at [205, 366] on li "2027" at bounding box center [230, 367] width 129 height 22
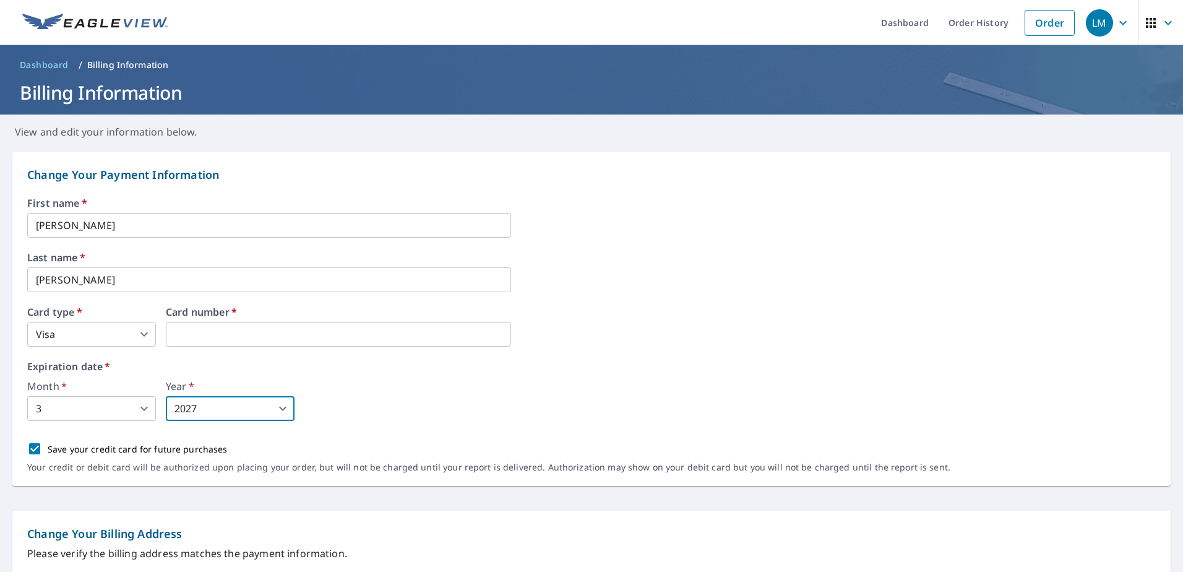
click at [379, 392] on div "Month   * 3 3 ​ Year   * 2027 2027 ​" at bounding box center [591, 401] width 1129 height 40
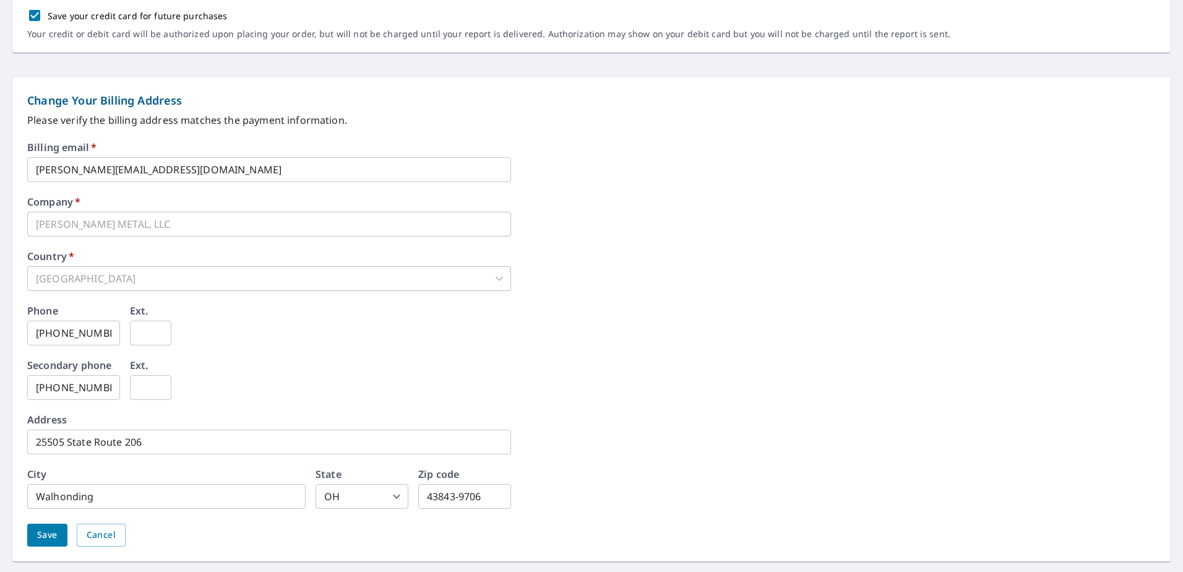
scroll to position [467, 0]
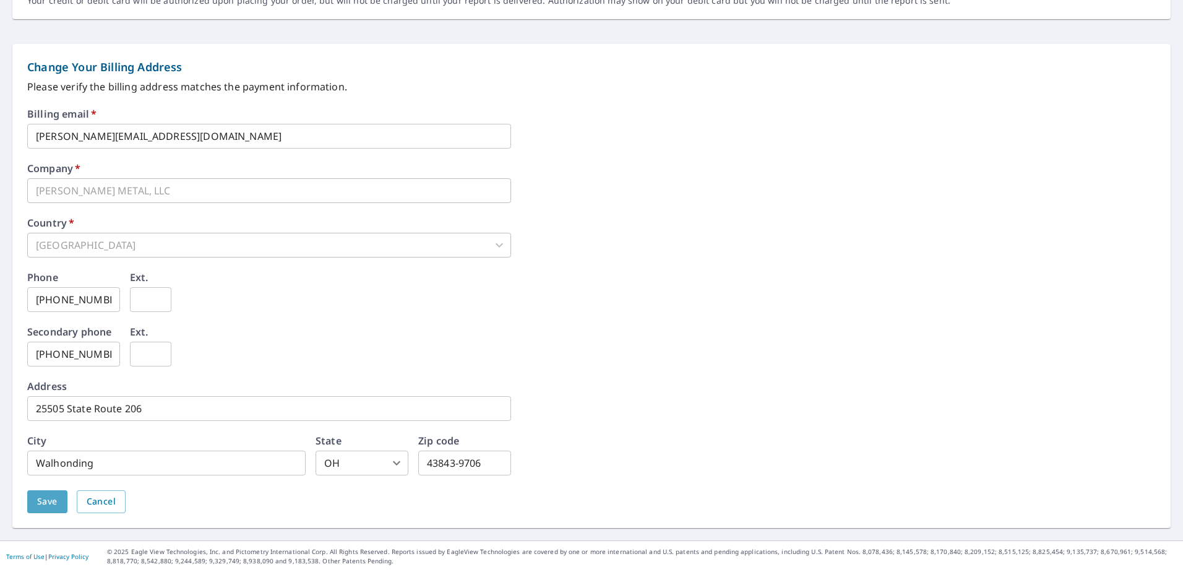
click at [49, 503] on span "Save" at bounding box center [47, 501] width 20 height 15
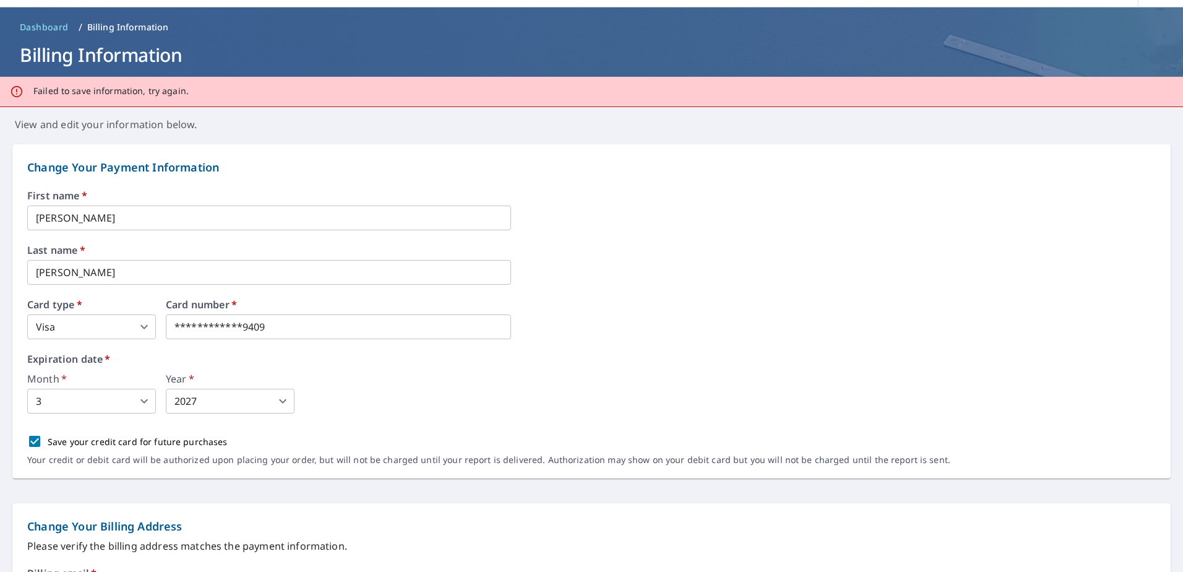
scroll to position [0, 0]
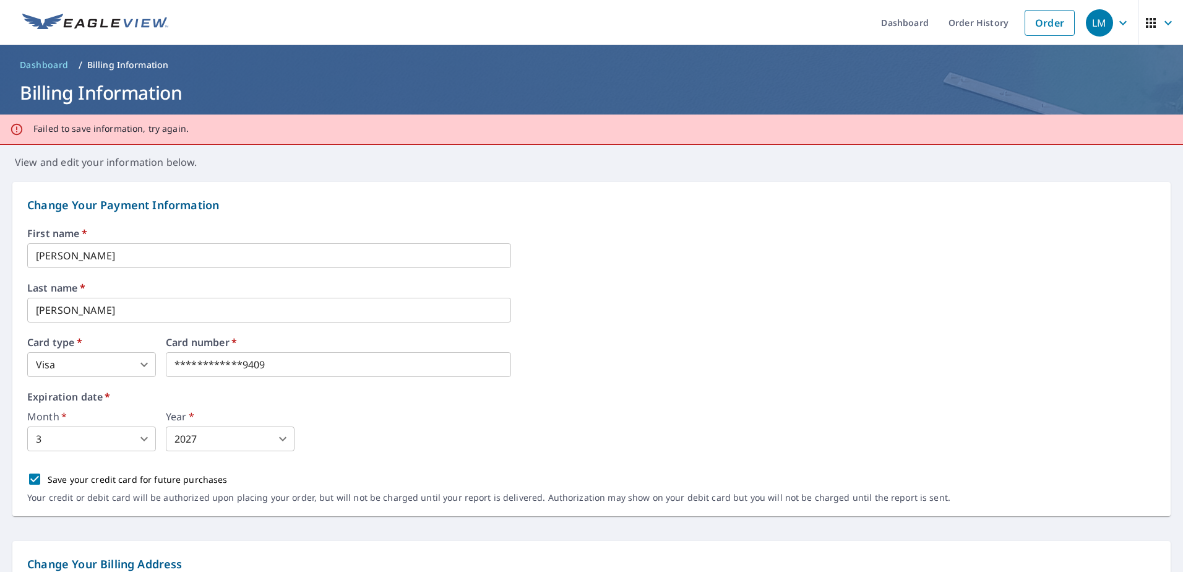
click at [644, 202] on p "Change Your Payment Information" at bounding box center [591, 205] width 1129 height 17
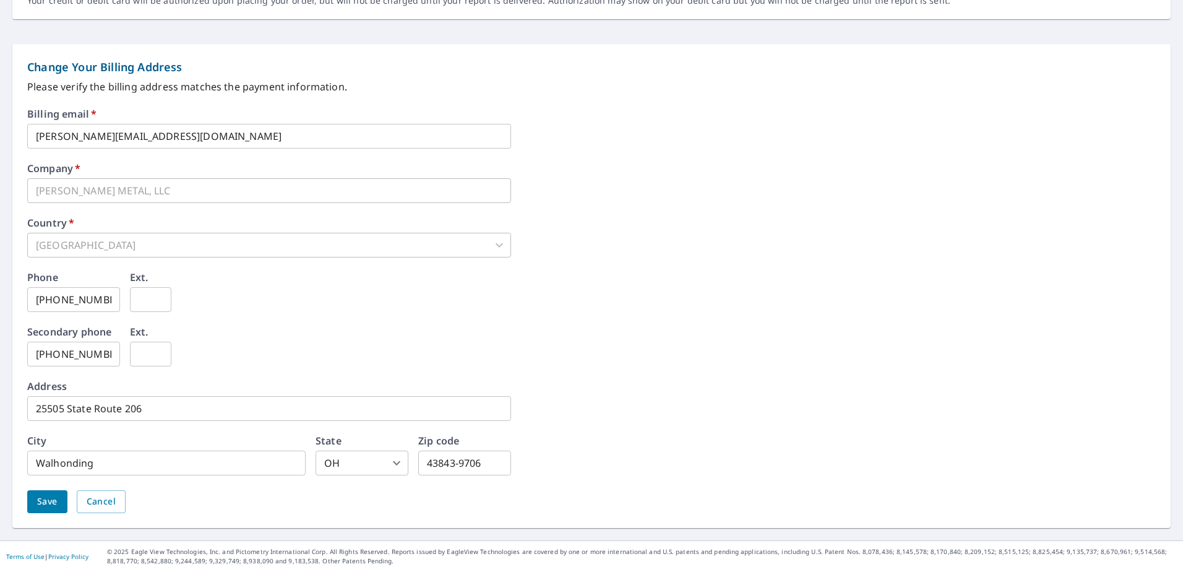
click at [56, 506] on span "Save" at bounding box center [47, 501] width 20 height 15
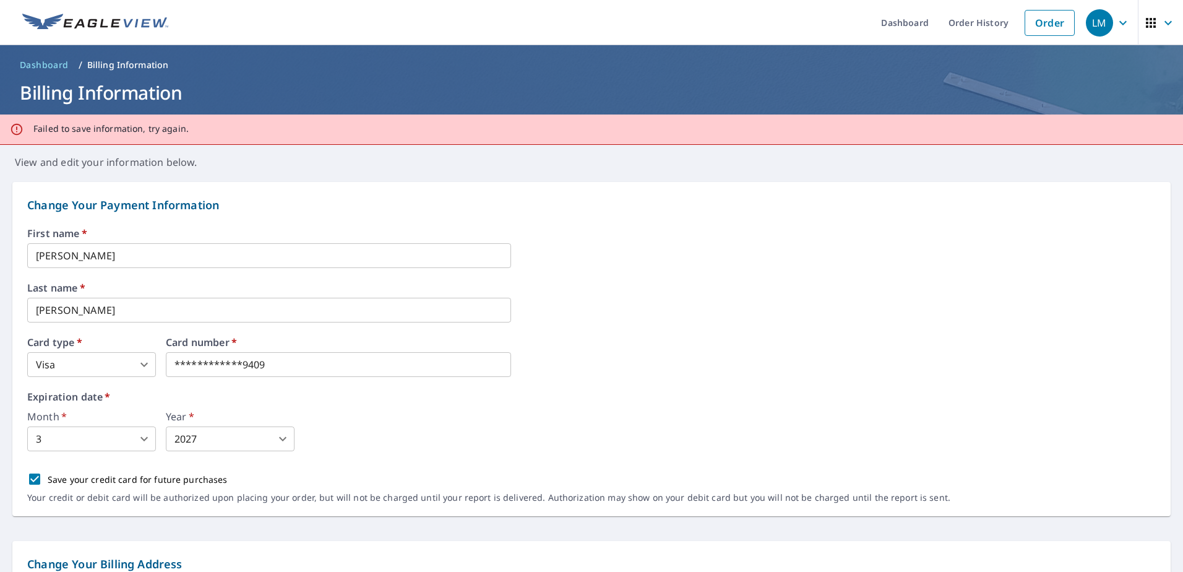
click at [401, 395] on label "Expiration date   *" at bounding box center [591, 397] width 1129 height 10
click at [303, 128] on div "Failed to save information, try again." at bounding box center [591, 129] width 1183 height 30
click at [44, 126] on p "Failed to save information, try again." at bounding box center [110, 128] width 155 height 11
click at [438, 131] on div "Failed to save information, try again." at bounding box center [591, 129] width 1183 height 30
drag, startPoint x: 837, startPoint y: 90, endPoint x: 899, endPoint y: 72, distance: 64.9
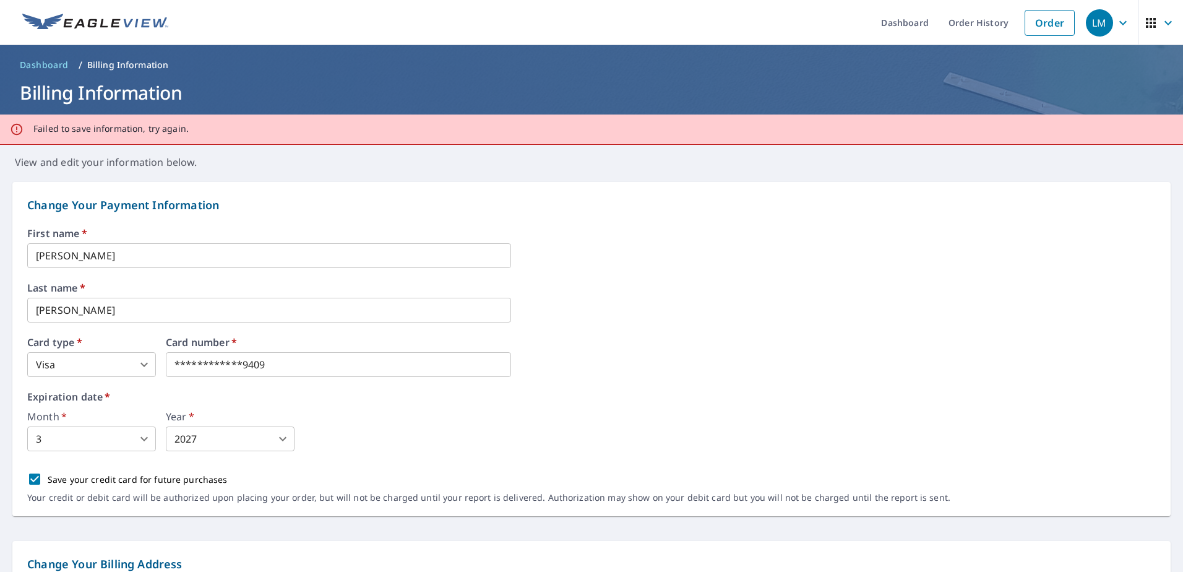
click at [838, 90] on h1 "Billing Information" at bounding box center [592, 92] width 1154 height 25
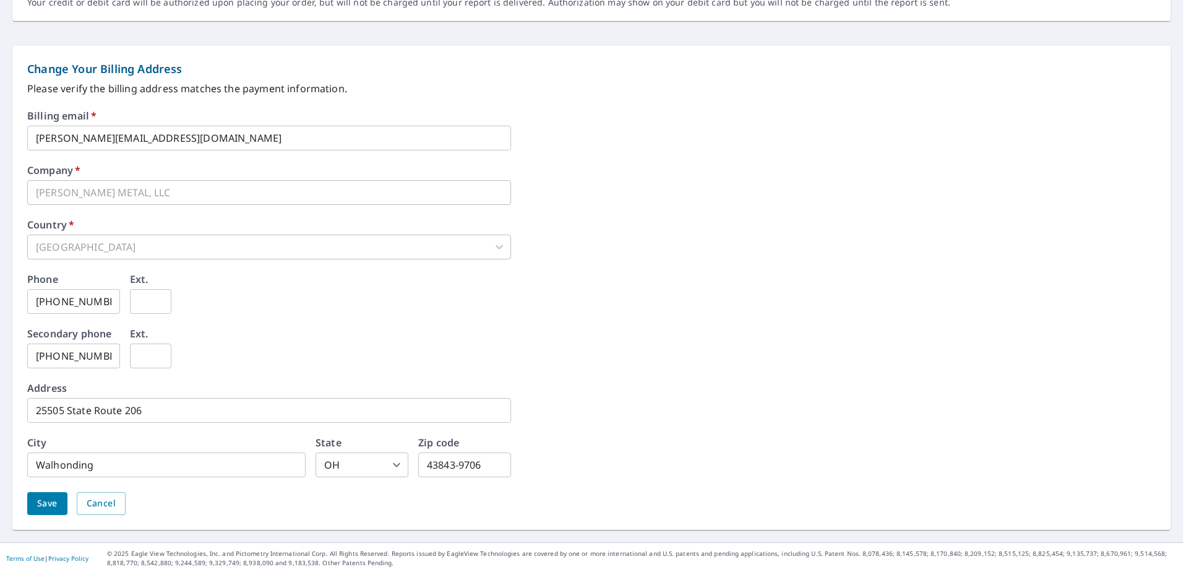
scroll to position [497, 0]
click at [33, 505] on button "Save" at bounding box center [47, 501] width 40 height 23
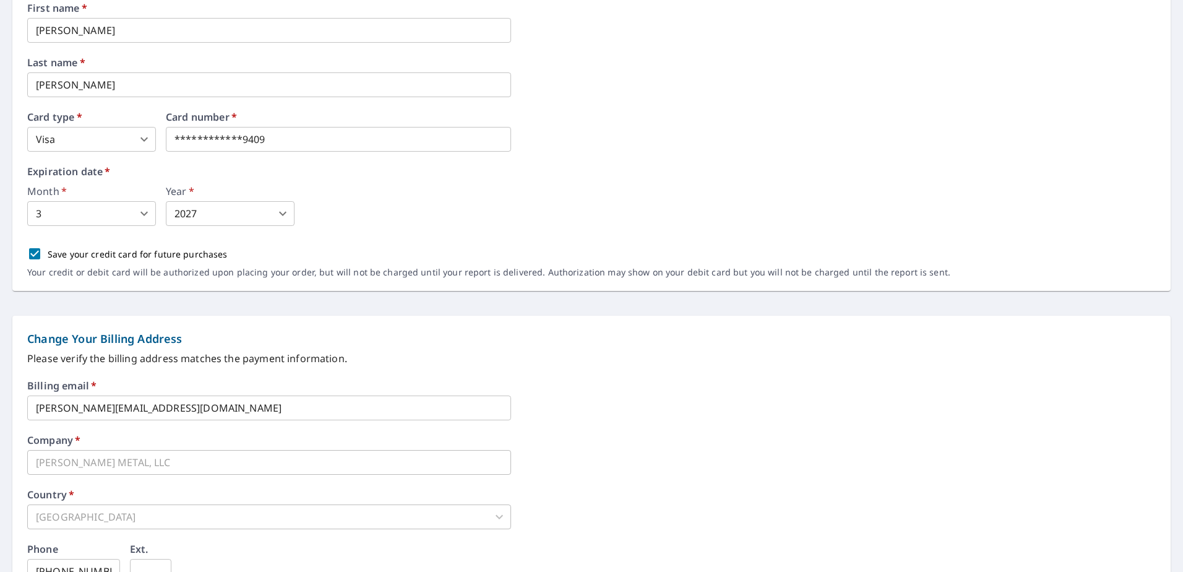
scroll to position [0, 0]
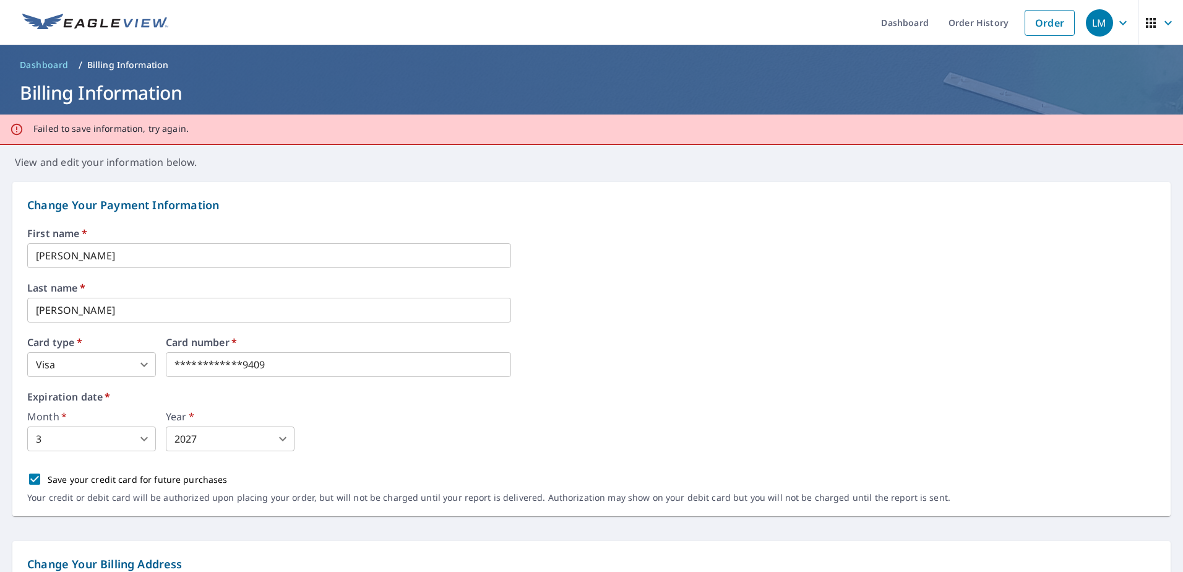
click at [735, 169] on p "View and edit your information below." at bounding box center [591, 157] width 1183 height 25
click at [202, 213] on p "Change Your Payment Information" at bounding box center [591, 205] width 1129 height 17
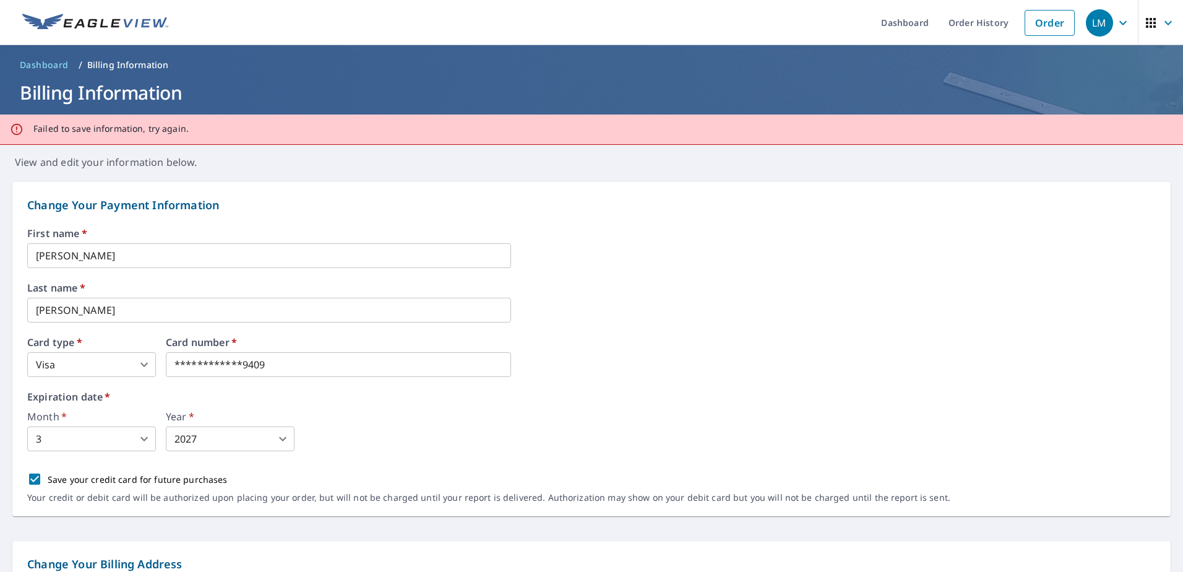
click at [936, 217] on div "**********" at bounding box center [591, 356] width 1129 height 319
click at [1116, 21] on icon "button" at bounding box center [1123, 22] width 15 height 15
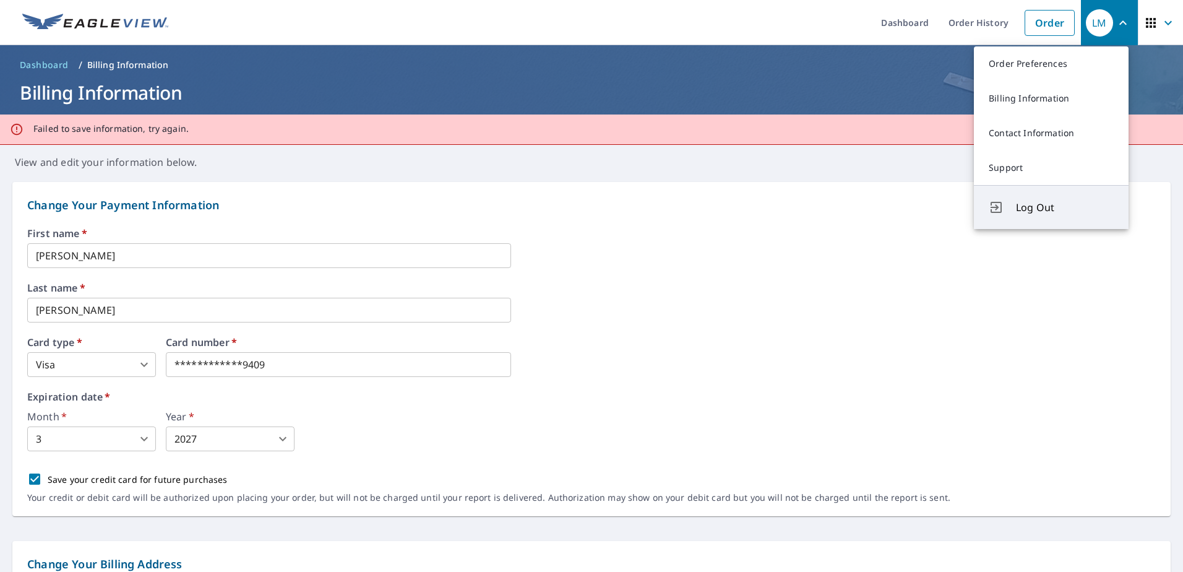
click at [1037, 205] on span "Log Out" at bounding box center [1065, 207] width 98 height 15
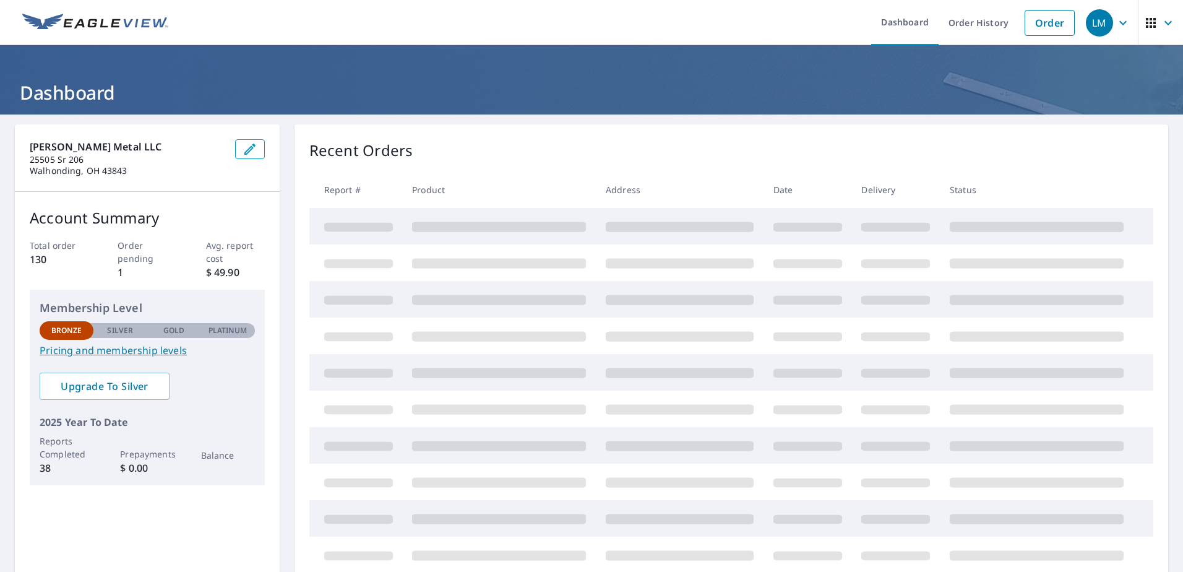
click at [1117, 24] on icon "button" at bounding box center [1123, 22] width 15 height 15
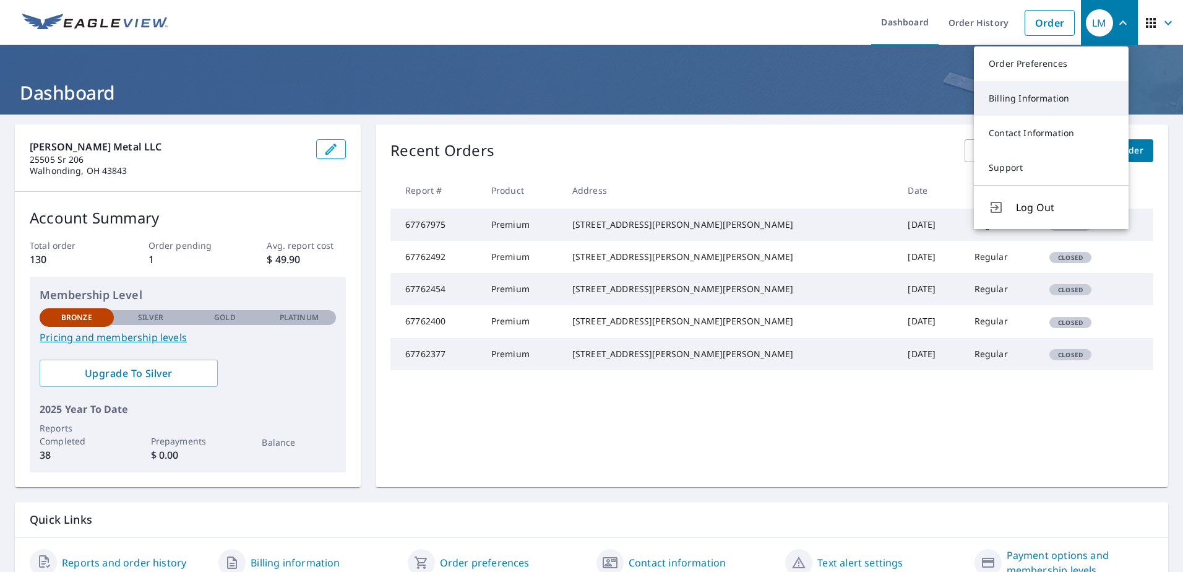
click at [1028, 90] on link "Billing Information" at bounding box center [1051, 98] width 155 height 35
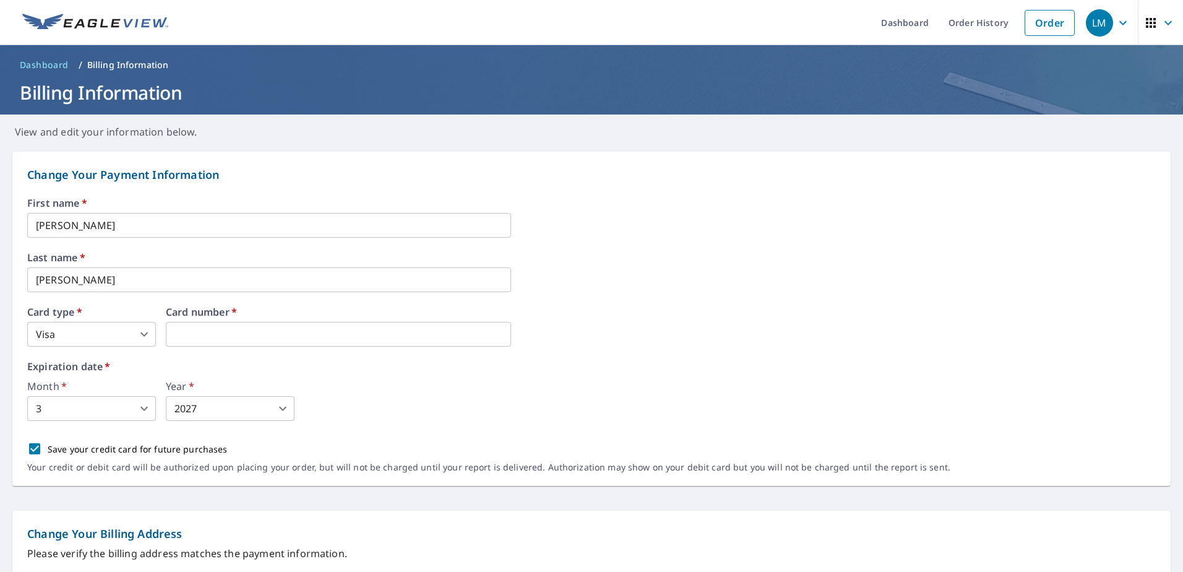
click at [240, 372] on div "Expiration date   * Month   * 3 3 ​ Year   * 2027 2027 ​" at bounding box center [591, 390] width 1129 height 59
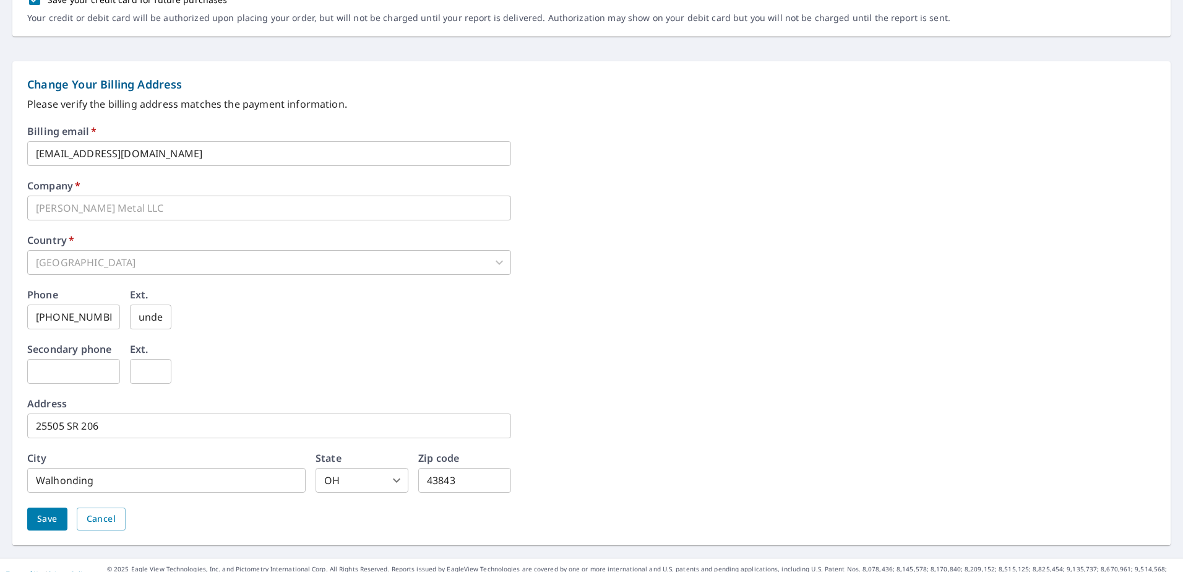
scroll to position [467, 0]
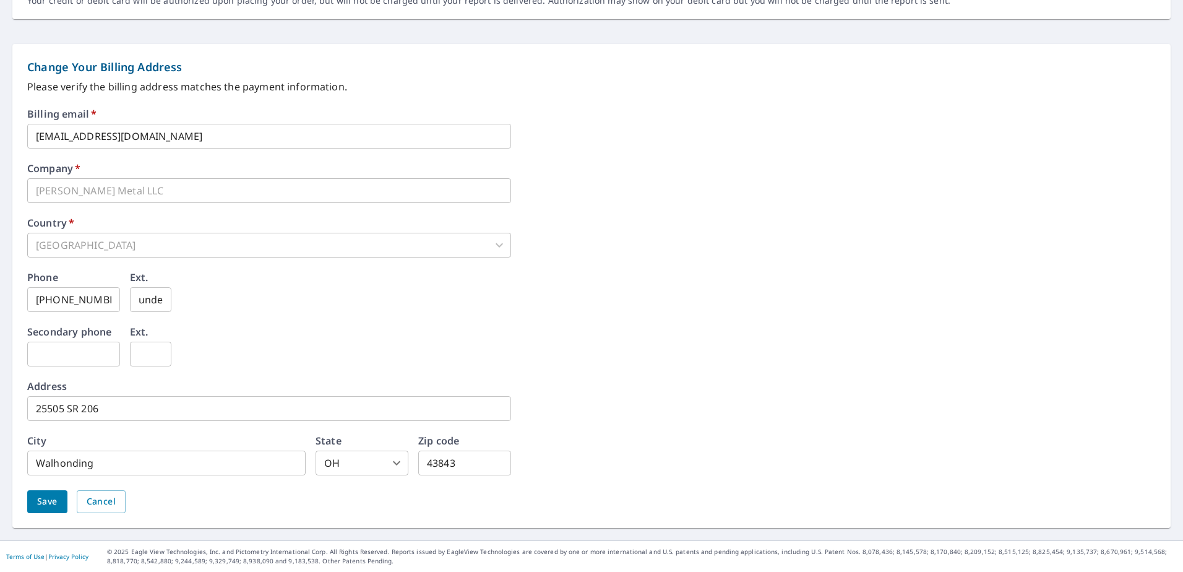
click at [46, 505] on span "Save" at bounding box center [47, 501] width 20 height 15
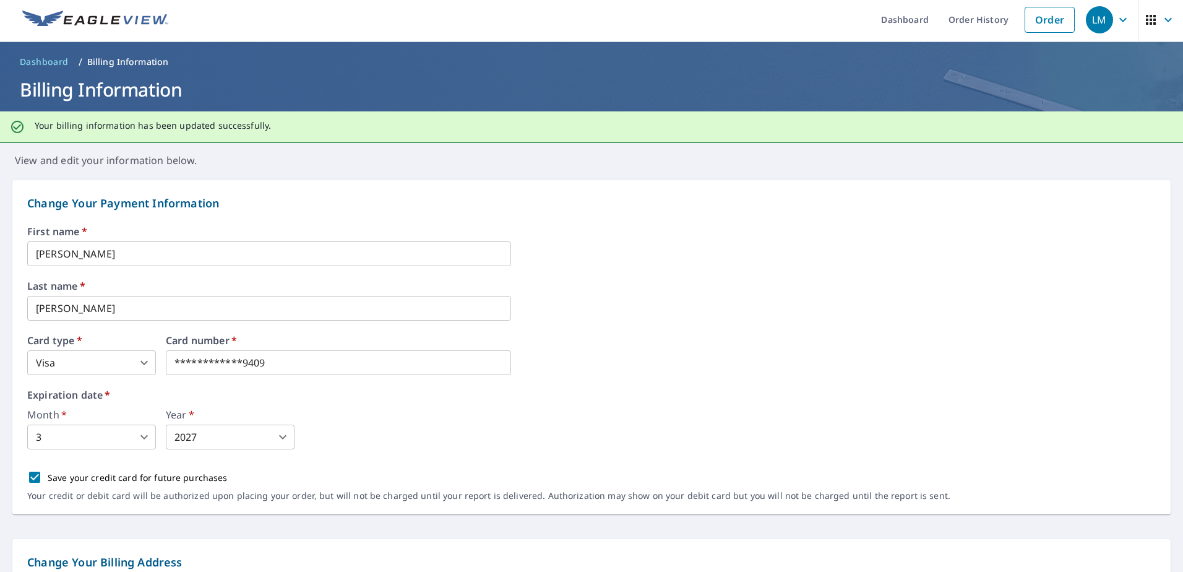
scroll to position [0, 0]
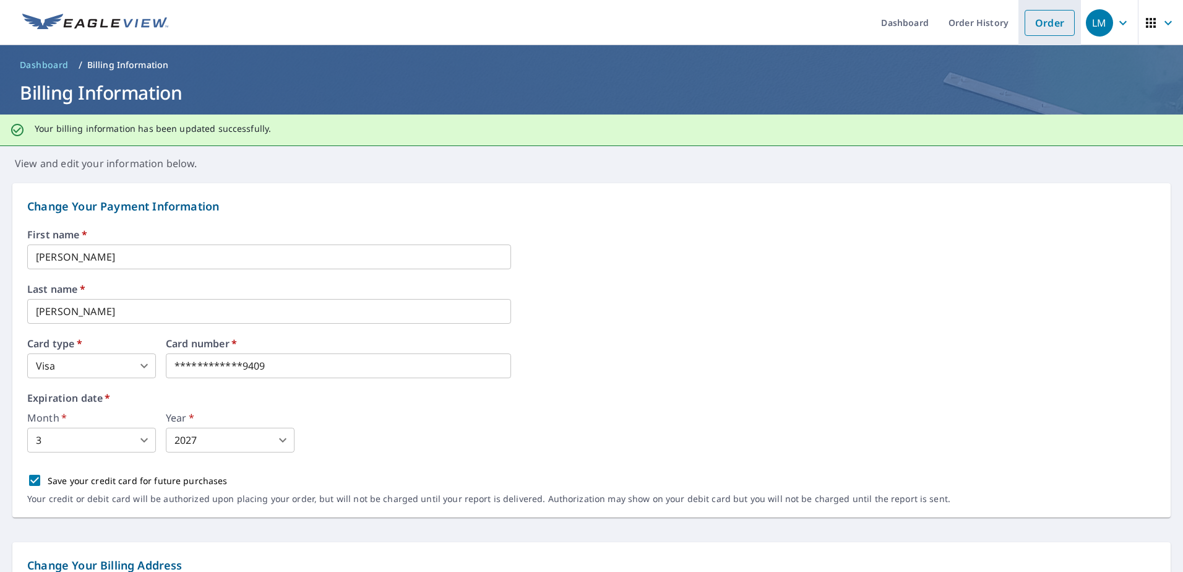
click at [1030, 21] on link "Order" at bounding box center [1050, 23] width 50 height 26
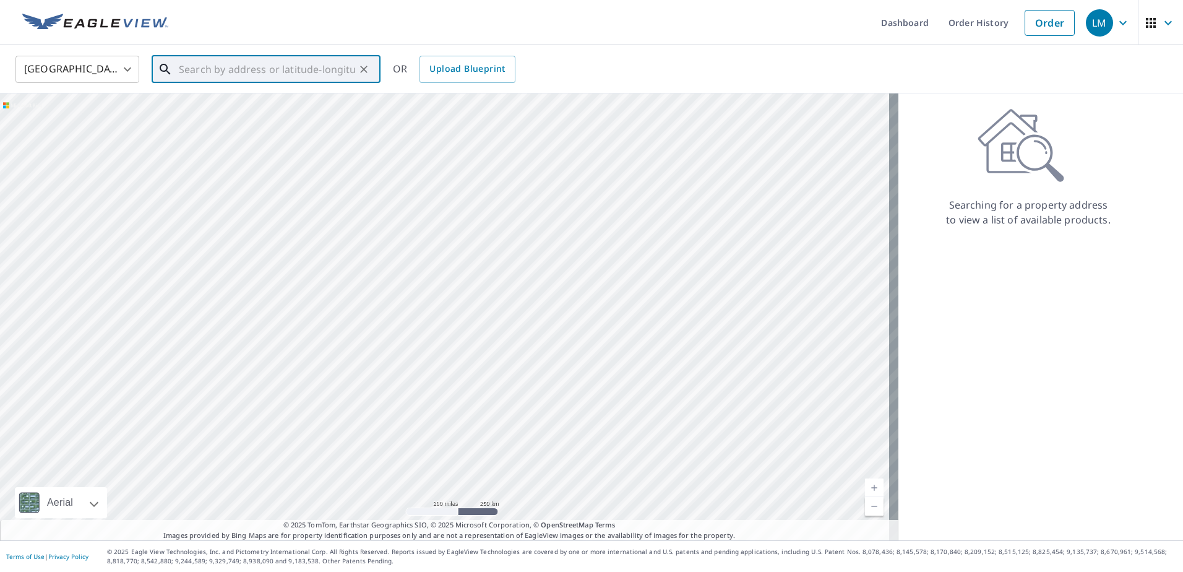
click at [248, 67] on input "text" at bounding box center [267, 69] width 176 height 35
paste input "[STREET_ADDRESS][PERSON_NAME][PERSON_NAME]"
click at [223, 118] on p "[PERSON_NAME], OH 43028" at bounding box center [273, 119] width 194 height 12
type input "[STREET_ADDRESS][PERSON_NAME][PERSON_NAME]"
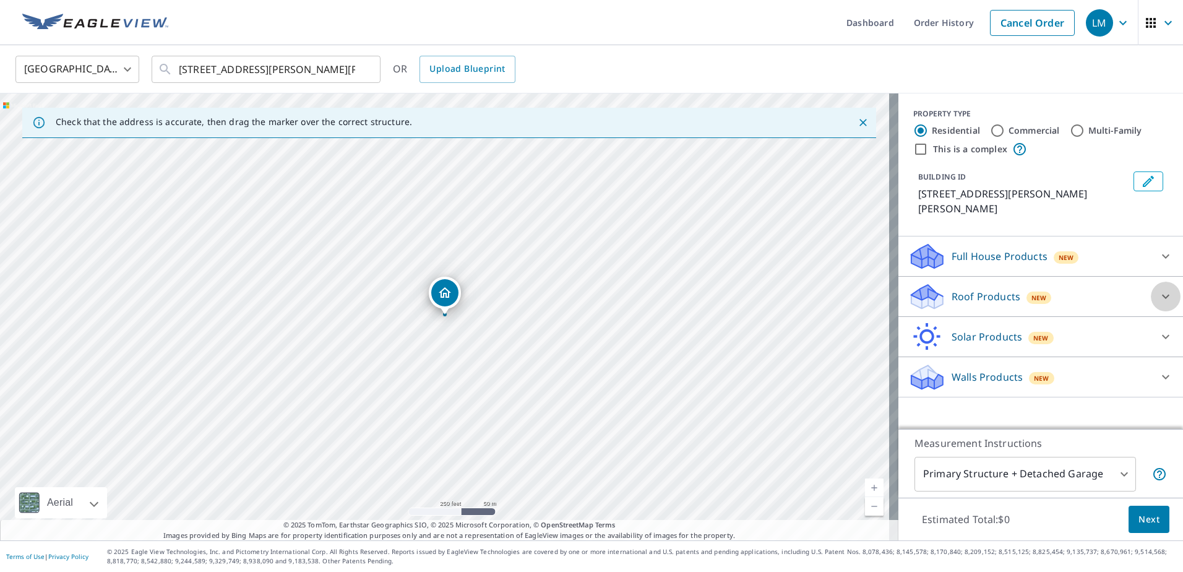
click at [1151, 282] on div at bounding box center [1166, 297] width 30 height 30
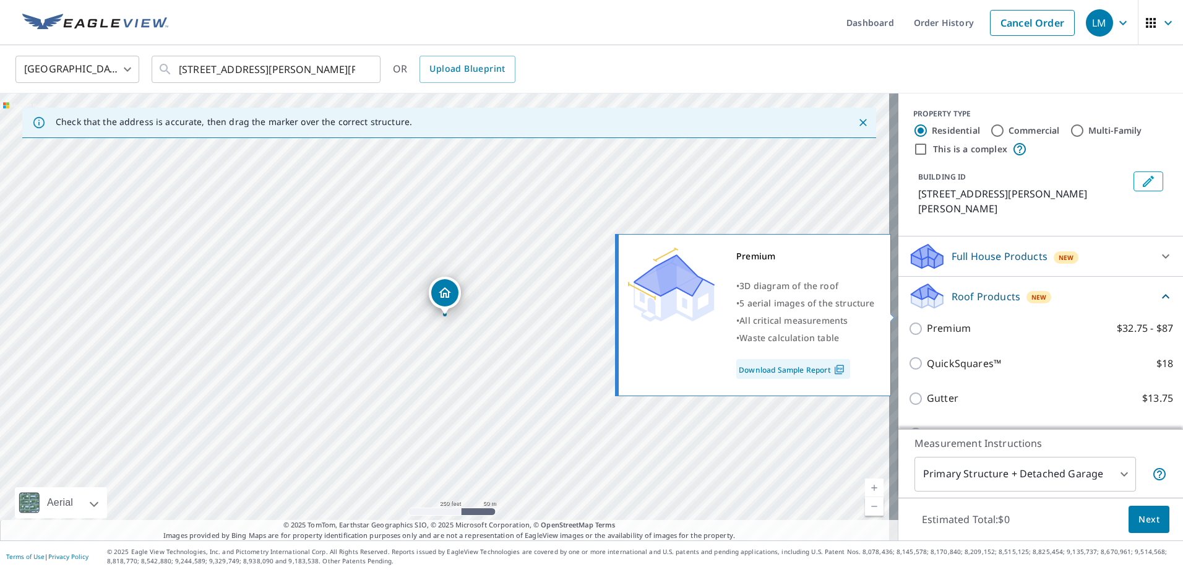
click at [909, 321] on input "Premium $32.75 - $87" at bounding box center [918, 328] width 19 height 15
checkbox input "true"
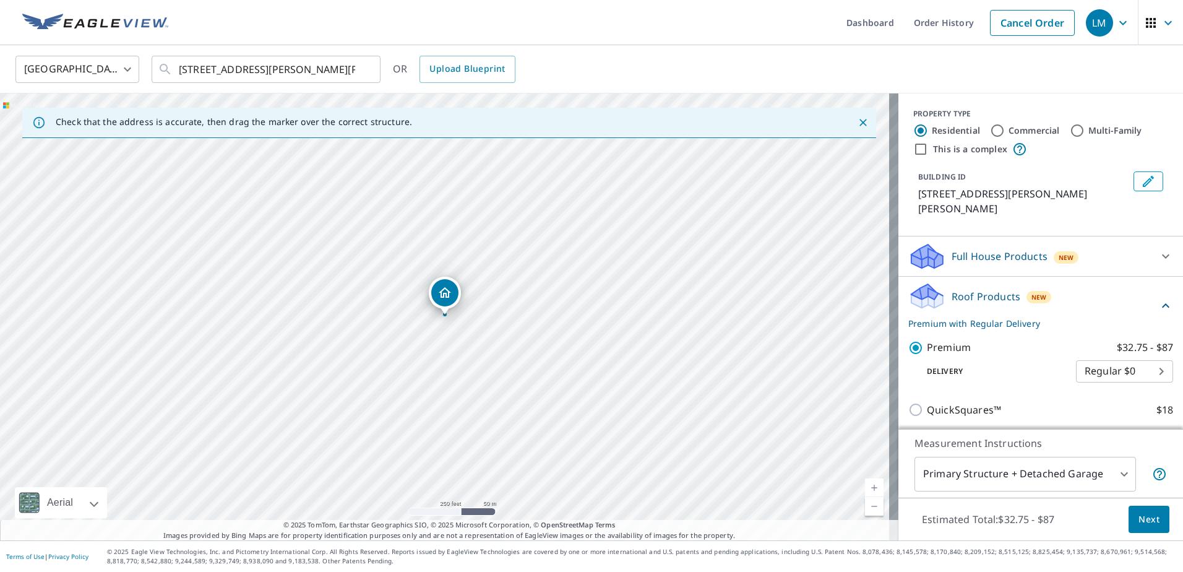
click at [1110, 476] on body "LM LM Dashboard Order History Cancel Order LM [GEOGRAPHIC_DATA] US ​ [STREET_AD…" at bounding box center [591, 286] width 1183 height 572
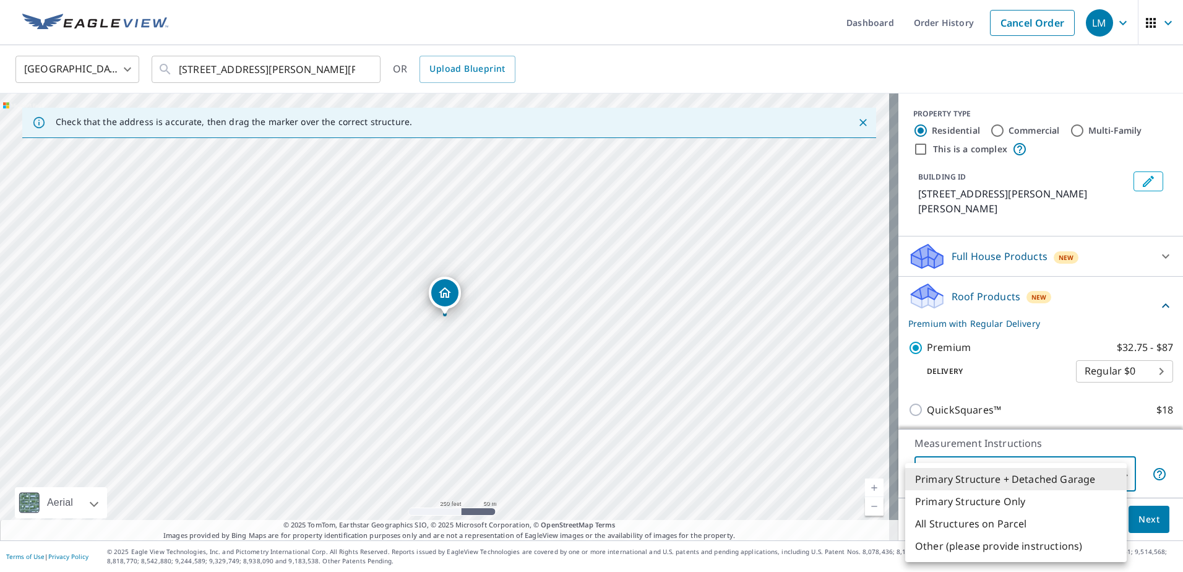
click at [1002, 499] on li "Primary Structure Only" at bounding box center [1016, 501] width 222 height 22
type input "2"
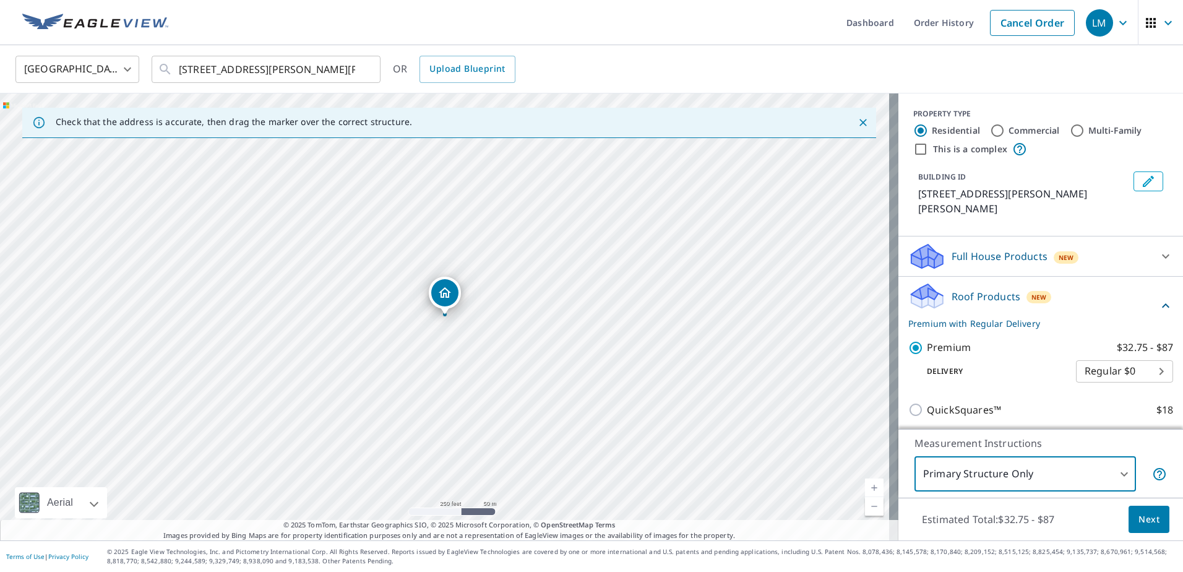
click at [1142, 518] on span "Next" at bounding box center [1149, 519] width 21 height 15
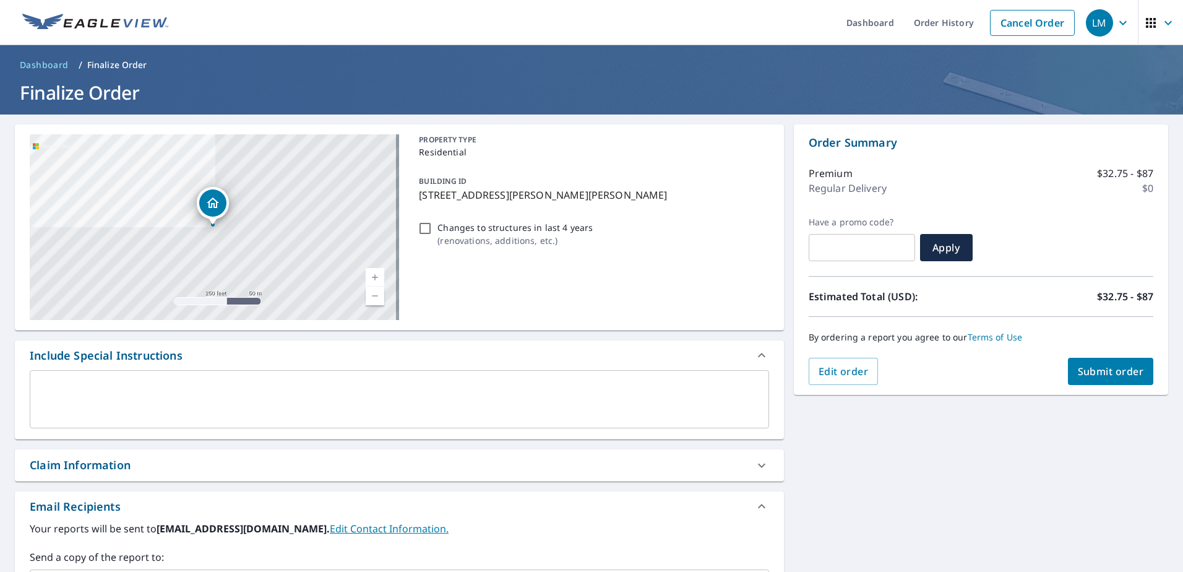
click at [1101, 372] on span "Submit order" at bounding box center [1111, 372] width 66 height 14
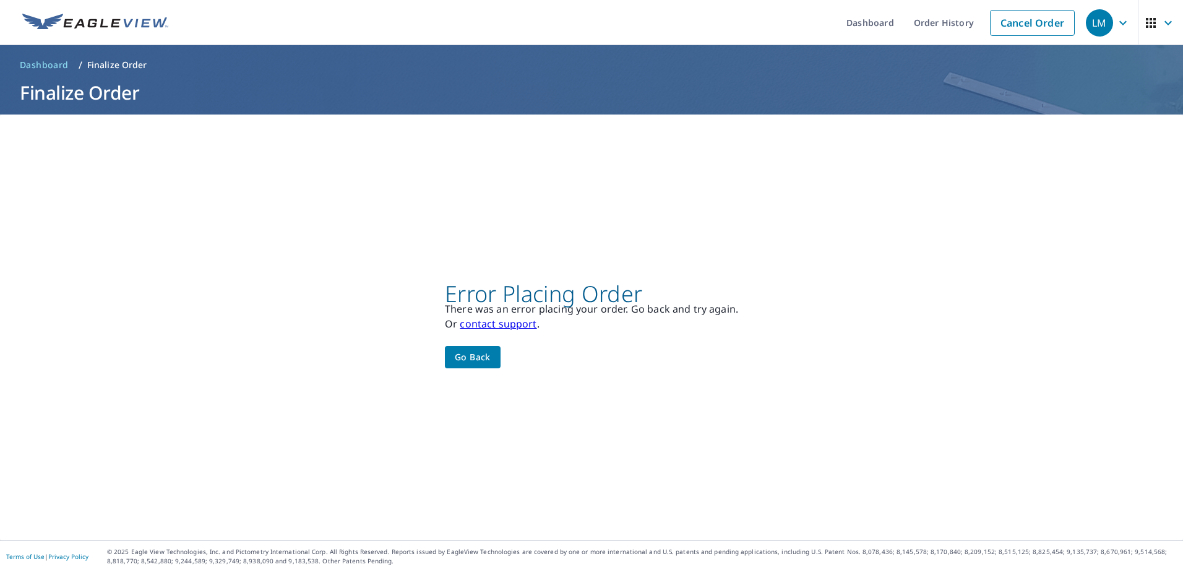
click at [500, 325] on link "contact support" at bounding box center [498, 324] width 77 height 14
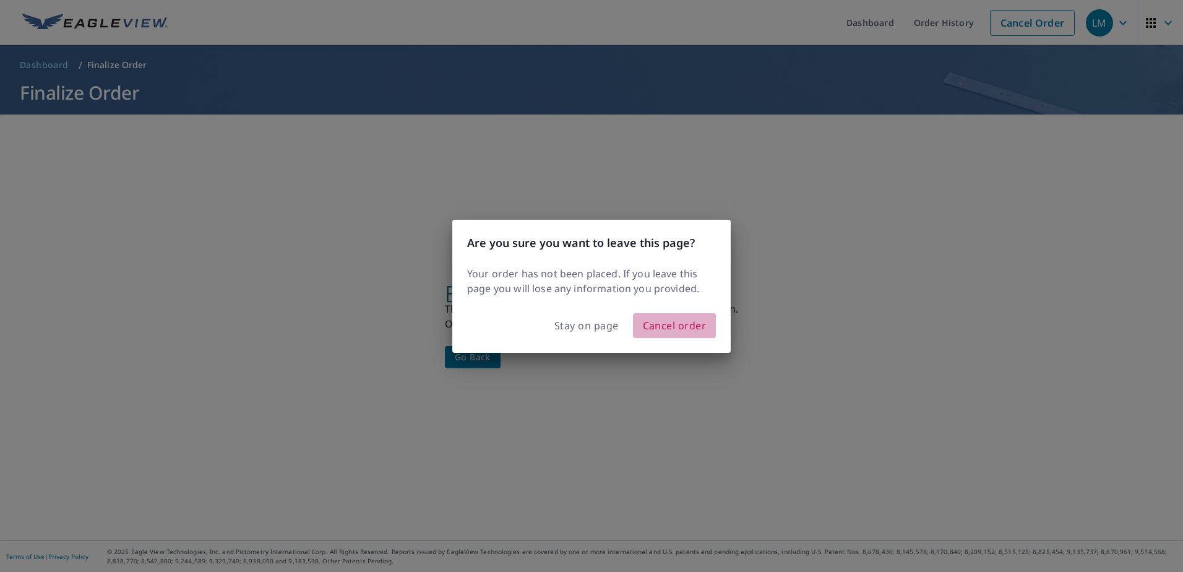
click at [676, 329] on span "Cancel order" at bounding box center [675, 325] width 64 height 17
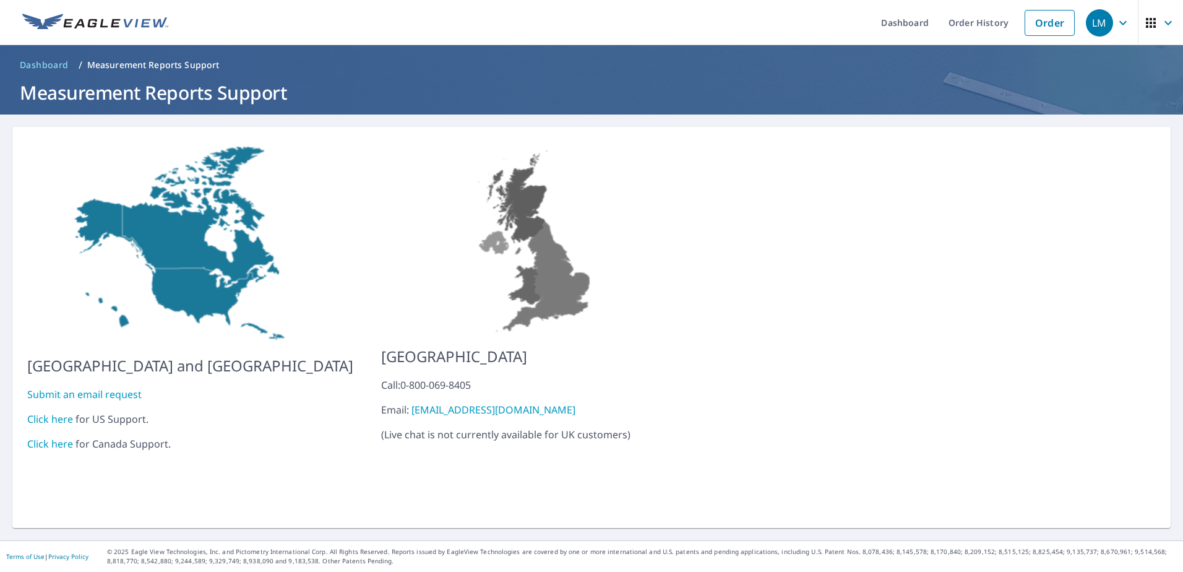
click at [47, 412] on link "Click here" at bounding box center [50, 419] width 46 height 14
click at [1116, 25] on icon "button" at bounding box center [1123, 22] width 15 height 15
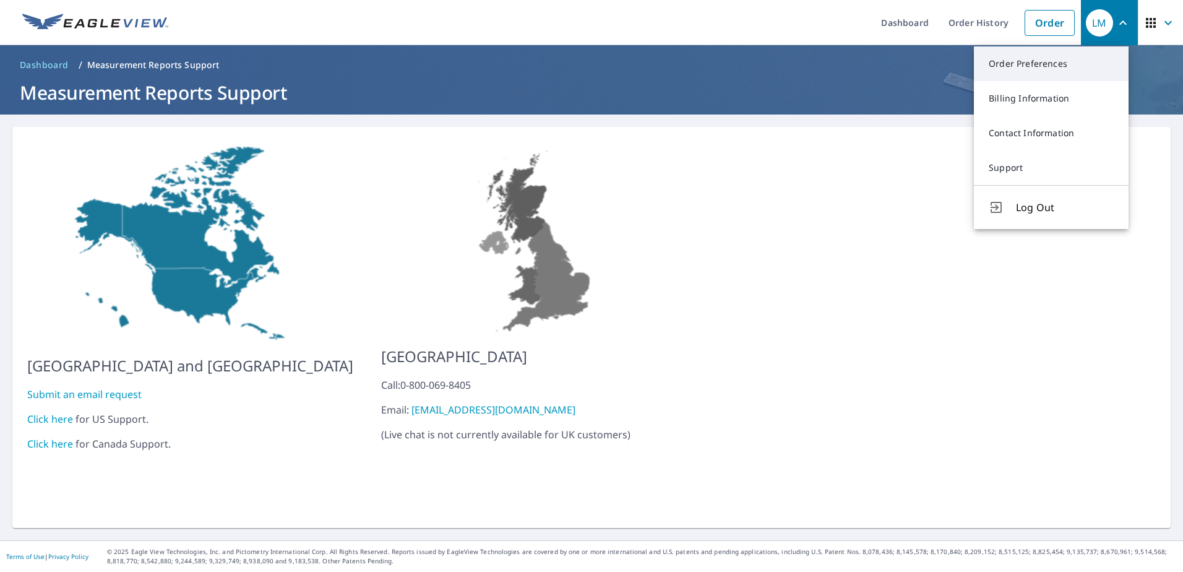
click at [1044, 65] on link "Order Preferences" at bounding box center [1051, 63] width 155 height 35
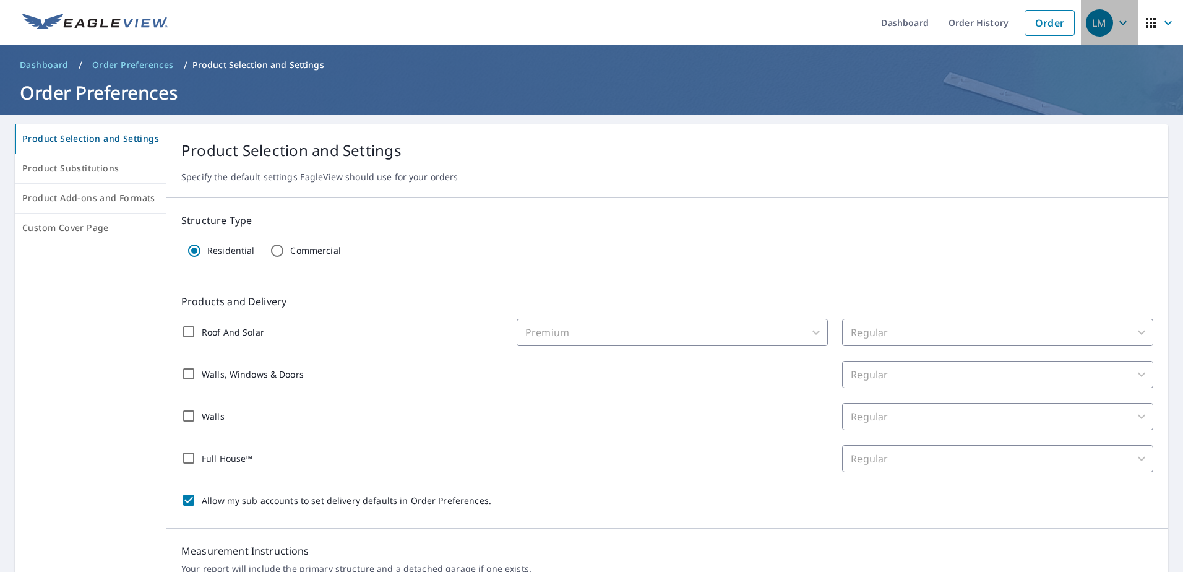
click at [1116, 19] on icon "button" at bounding box center [1123, 22] width 15 height 15
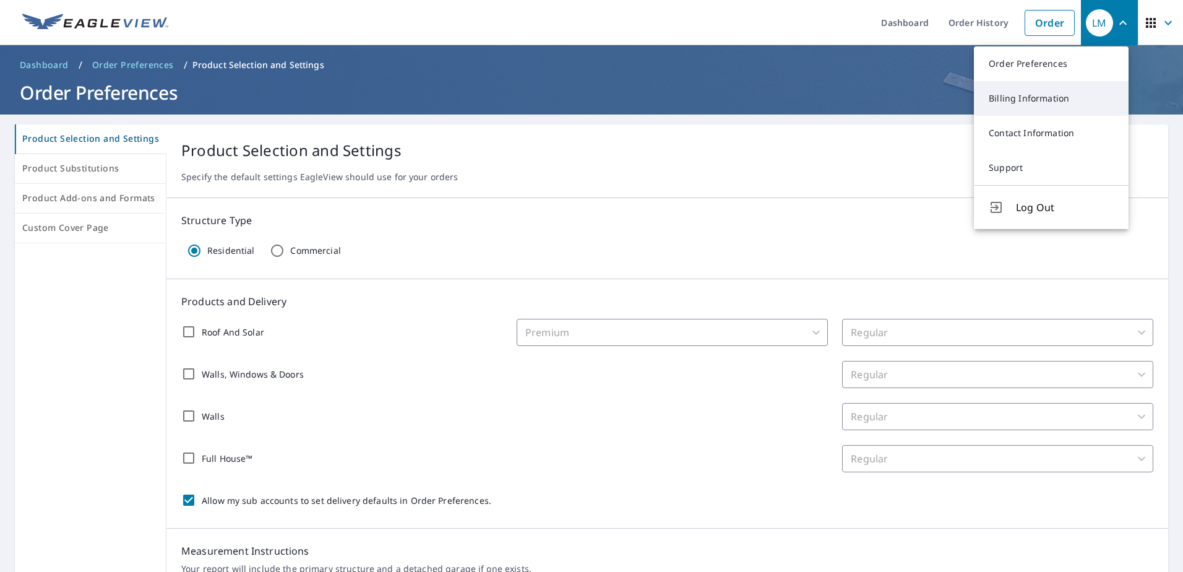
click at [1042, 91] on link "Billing Information" at bounding box center [1051, 98] width 155 height 35
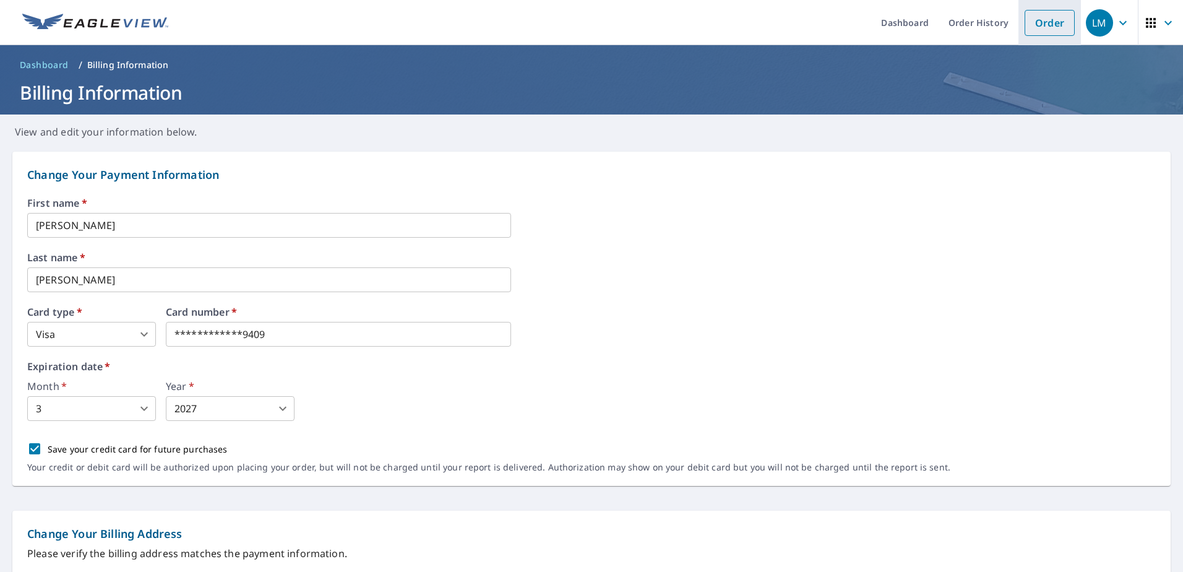
click at [1044, 4] on li "Order" at bounding box center [1050, 22] width 63 height 45
click at [1039, 21] on link "Order" at bounding box center [1050, 23] width 50 height 26
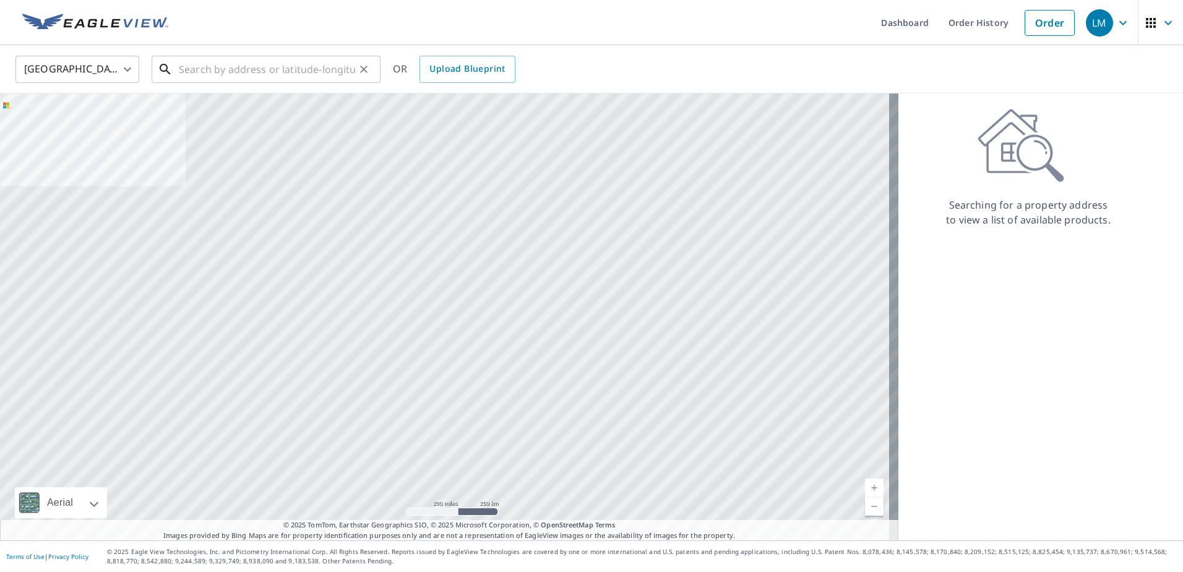
click at [251, 69] on input "text" at bounding box center [267, 69] width 176 height 35
paste input "[STREET_ADDRESS][PERSON_NAME][PERSON_NAME]"
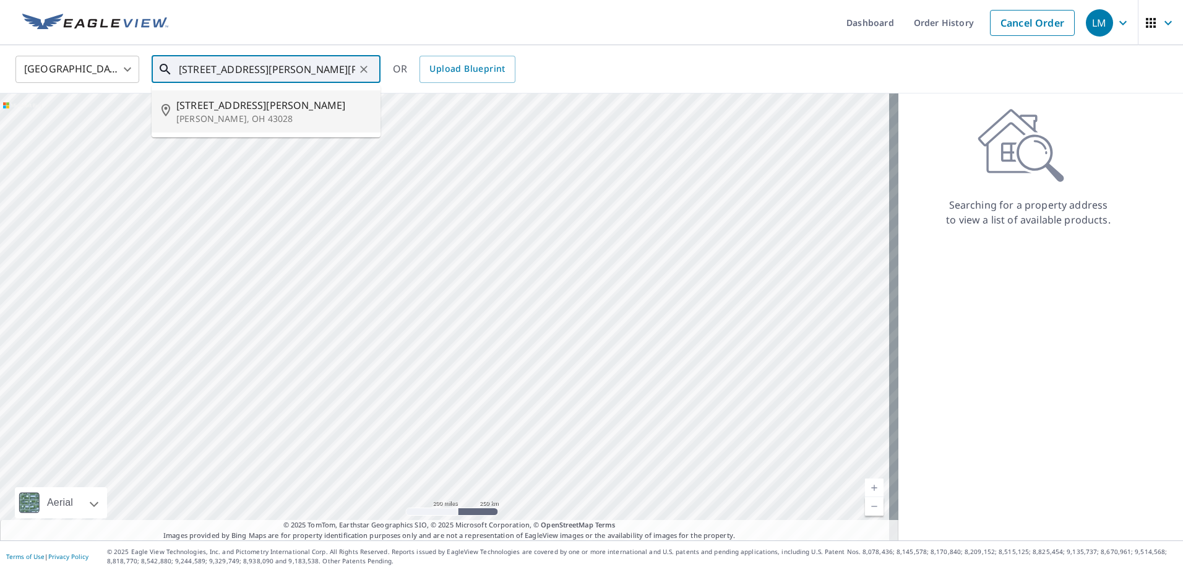
click at [289, 110] on span "[STREET_ADDRESS][PERSON_NAME]" at bounding box center [273, 105] width 194 height 15
type input "[STREET_ADDRESS][PERSON_NAME][PERSON_NAME]"
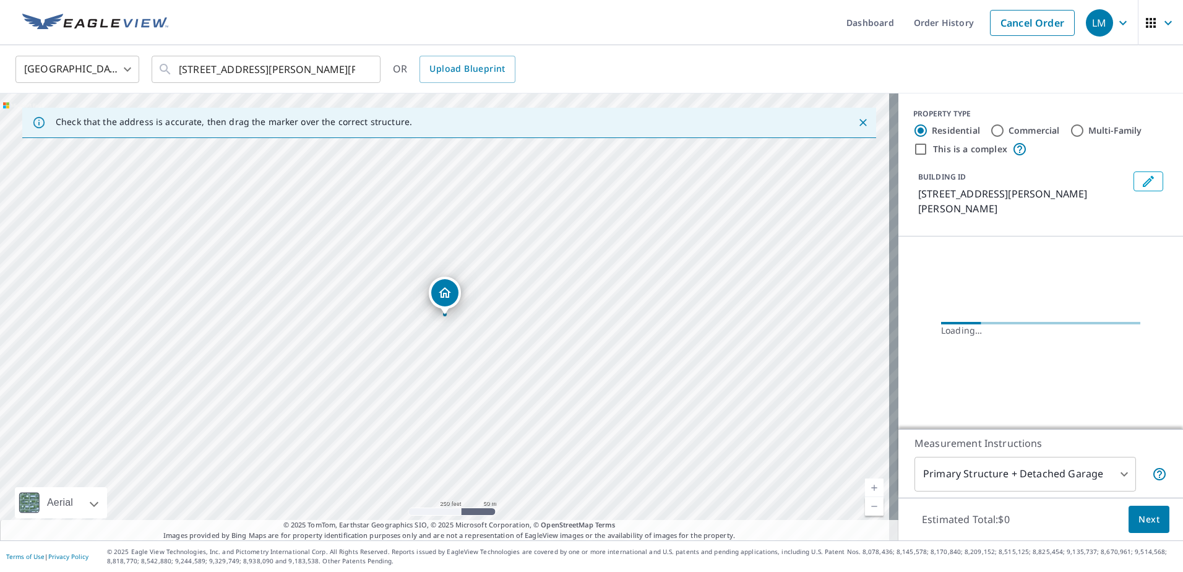
click at [1105, 473] on body "LM LM Dashboard Order History Cancel Order LM [GEOGRAPHIC_DATA] US ​ [STREET_AD…" at bounding box center [591, 286] width 1183 height 572
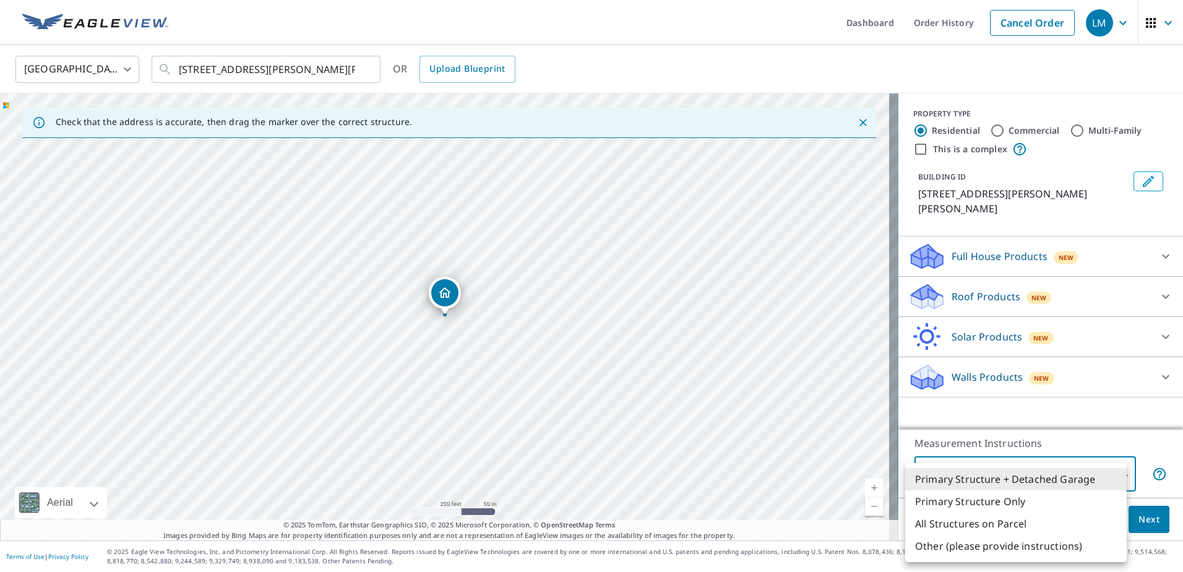
click at [968, 502] on li "Primary Structure Only" at bounding box center [1016, 501] width 222 height 22
type input "2"
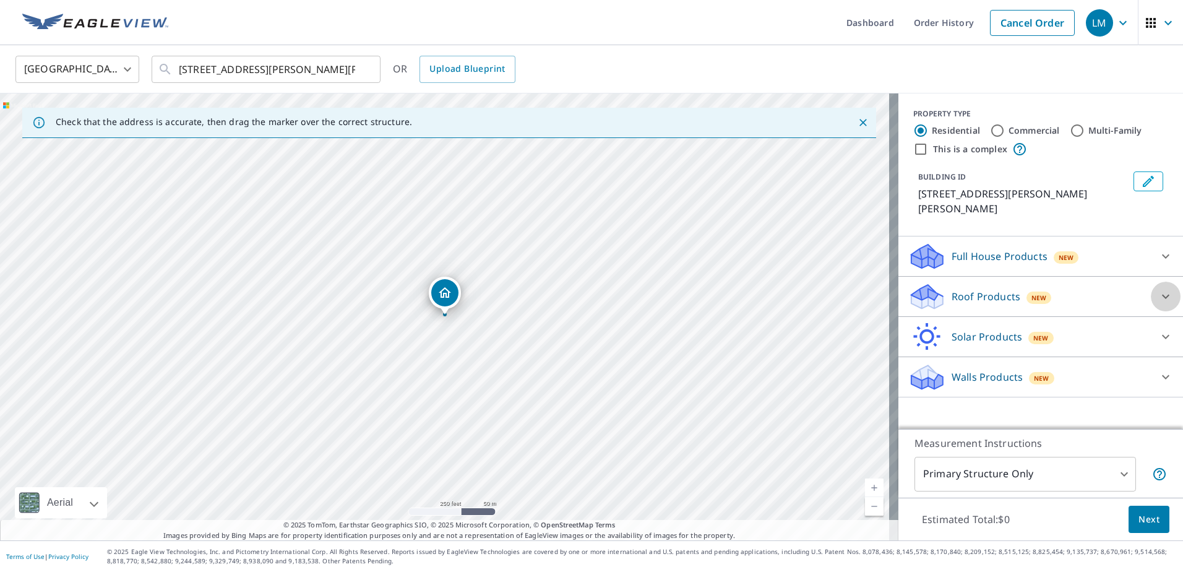
click at [1161, 289] on icon at bounding box center [1166, 296] width 15 height 15
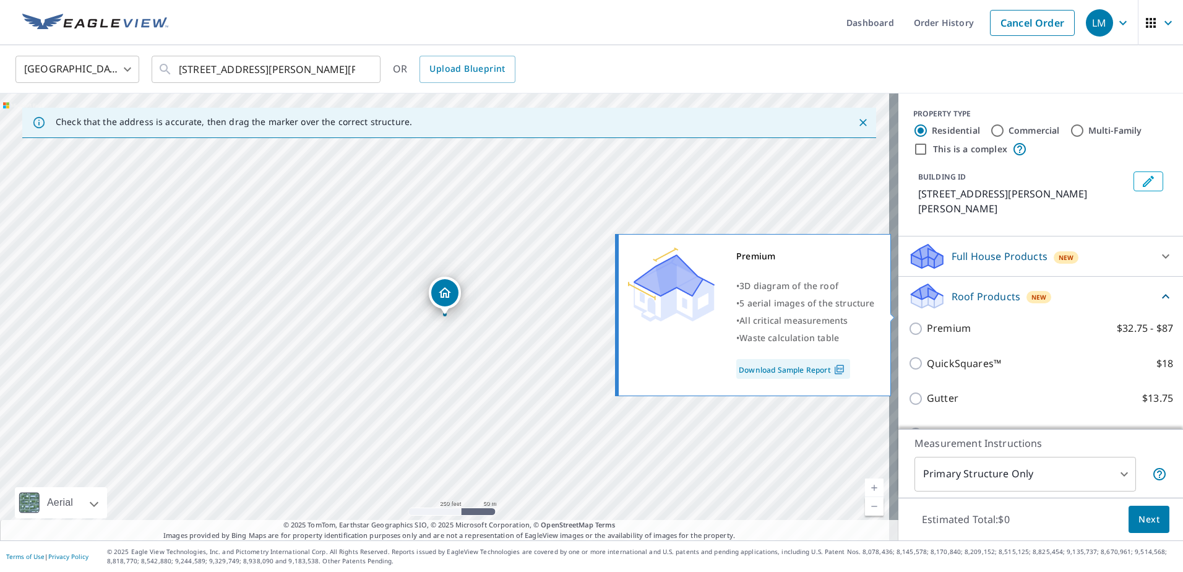
click at [910, 321] on input "Premium $32.75 - $87" at bounding box center [918, 328] width 19 height 15
checkbox input "true"
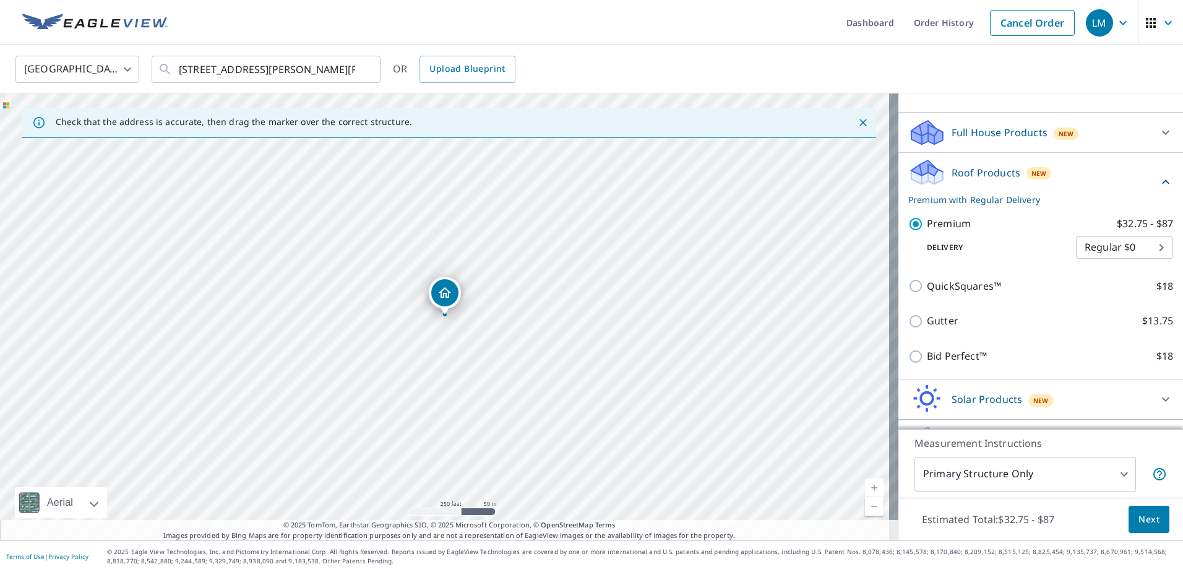
scroll to position [140, 0]
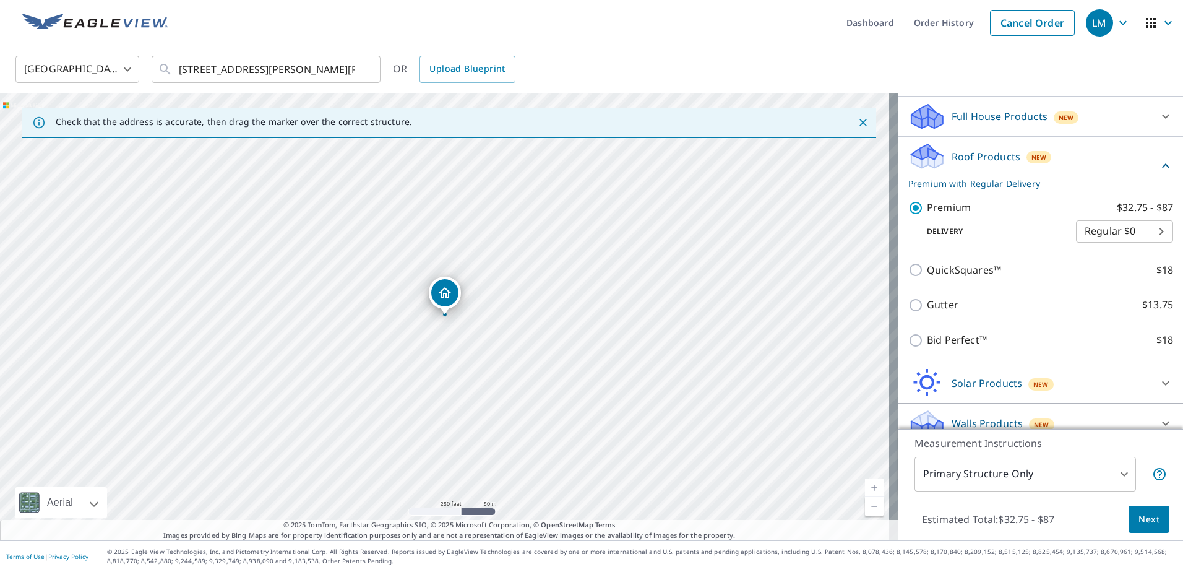
click at [1141, 520] on span "Next" at bounding box center [1149, 519] width 21 height 15
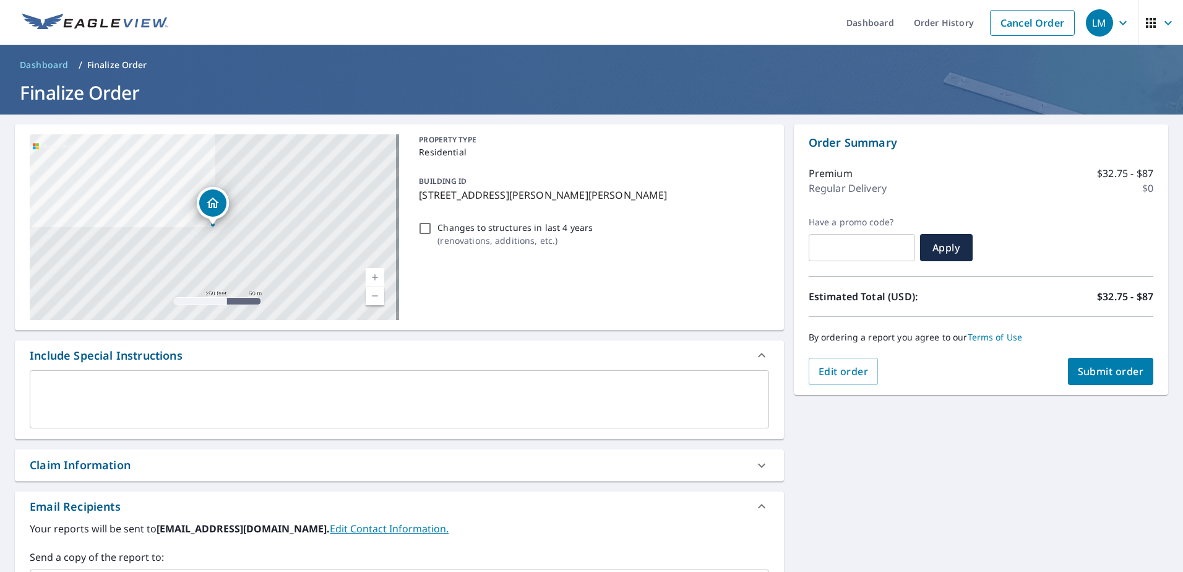
click at [1111, 375] on span "Submit order" at bounding box center [1111, 372] width 66 height 14
